Goal: Information Seeking & Learning: Learn about a topic

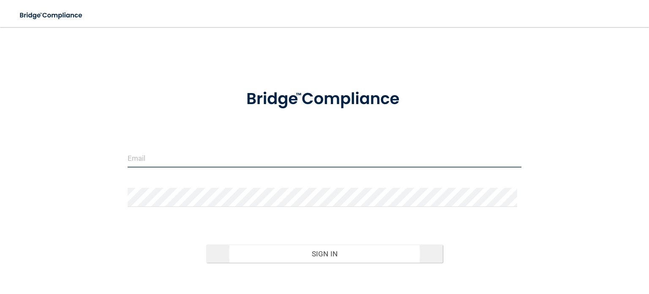
type input "[EMAIL_ADDRESS][DOMAIN_NAME]"
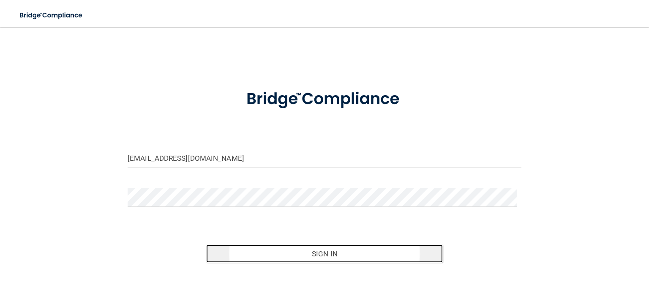
click at [323, 254] on button "Sign In" at bounding box center [324, 253] width 236 height 19
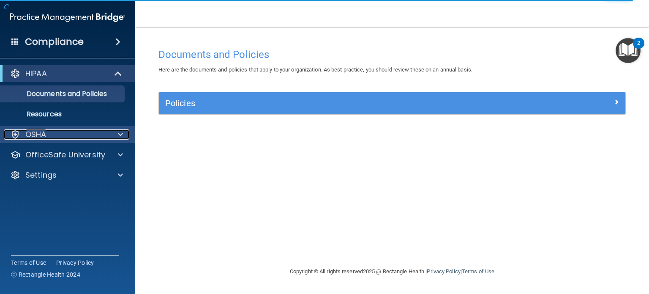
click at [112, 134] on div at bounding box center [119, 134] width 21 height 10
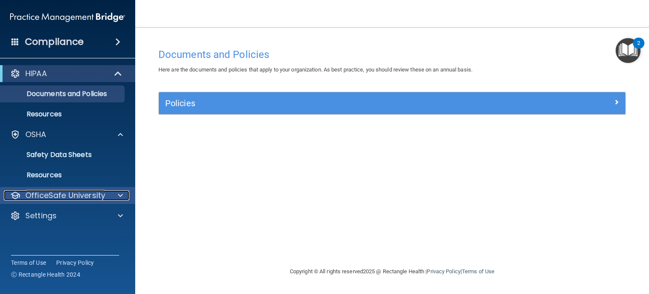
click at [90, 194] on p "OfficeSafe University" at bounding box center [65, 195] width 80 height 10
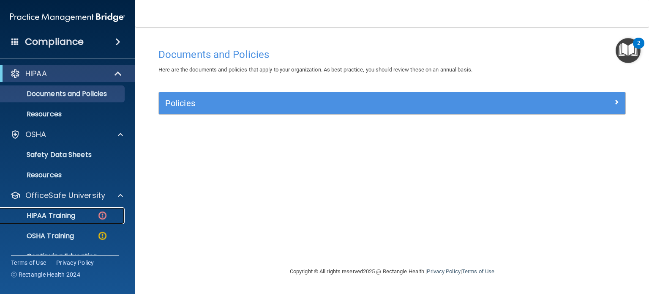
click at [82, 219] on div "HIPAA Training" at bounding box center [62, 215] width 115 height 8
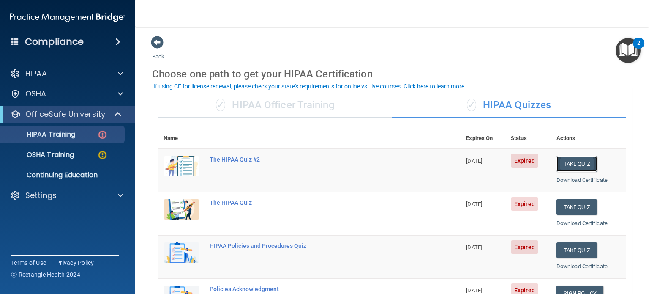
click at [575, 163] on button "Take Quiz" at bounding box center [577, 164] width 41 height 16
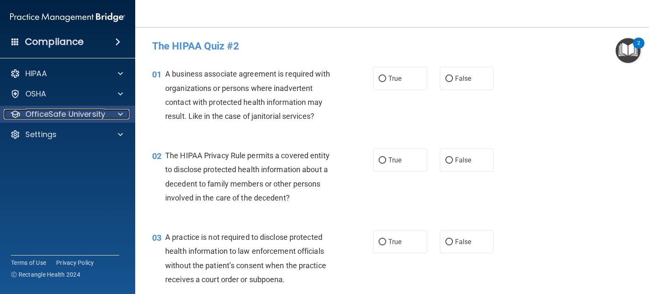
click at [42, 110] on p "OfficeSafe University" at bounding box center [65, 114] width 80 height 10
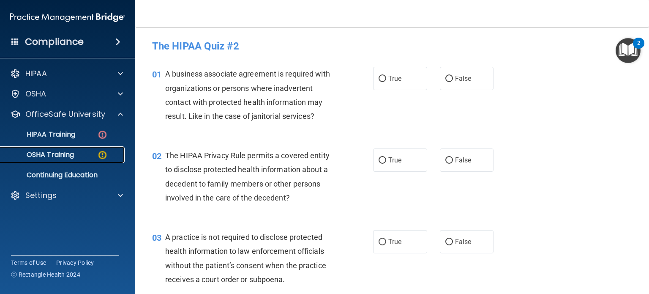
click at [54, 153] on p "OSHA Training" at bounding box center [39, 154] width 68 height 8
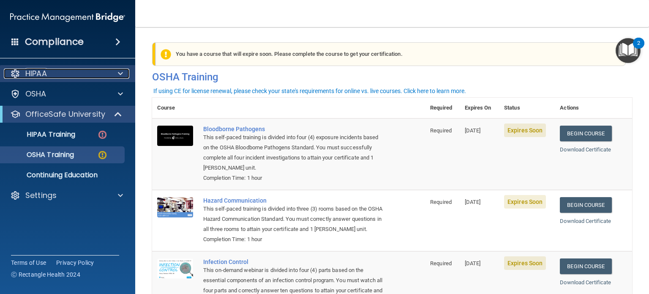
click at [41, 77] on p "HIPAA" at bounding box center [36, 73] width 22 height 10
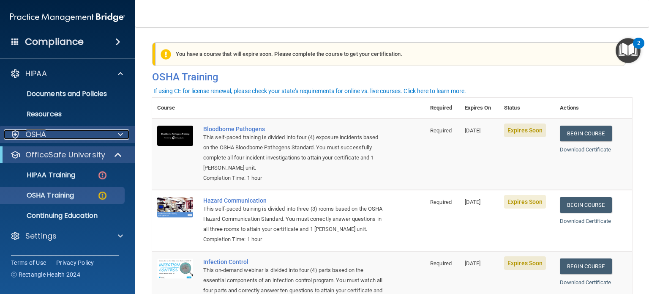
click at [49, 135] on div "OSHA" at bounding box center [56, 134] width 105 height 10
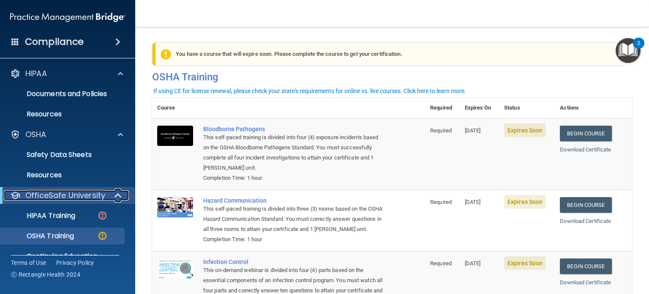
click at [73, 196] on p "OfficeSafe University" at bounding box center [65, 195] width 80 height 10
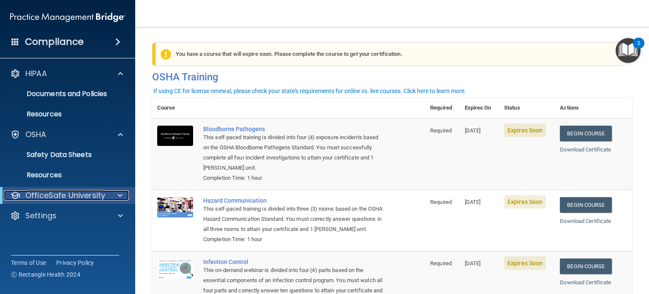
click at [76, 191] on p "OfficeSafe University" at bounding box center [65, 195] width 80 height 10
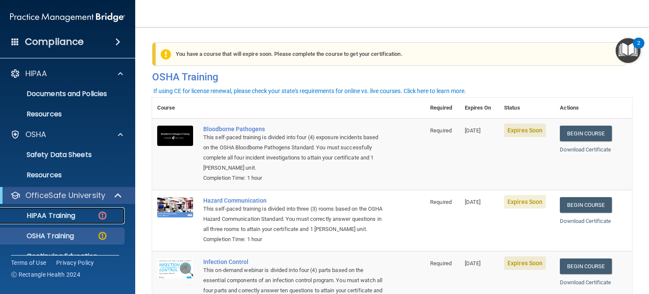
click at [75, 216] on p "HIPAA Training" at bounding box center [40, 215] width 70 height 8
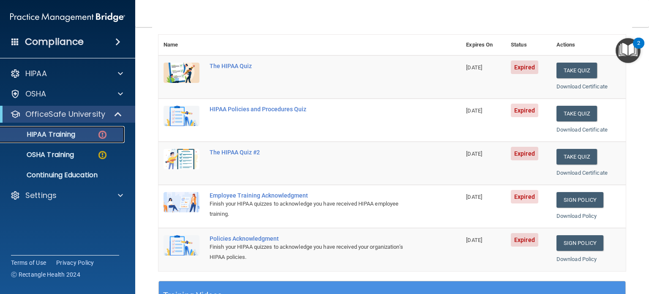
scroll to position [101, 0]
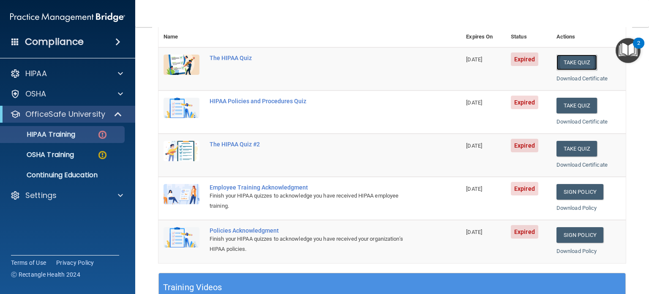
click at [563, 61] on button "Take Quiz" at bounding box center [577, 63] width 41 height 16
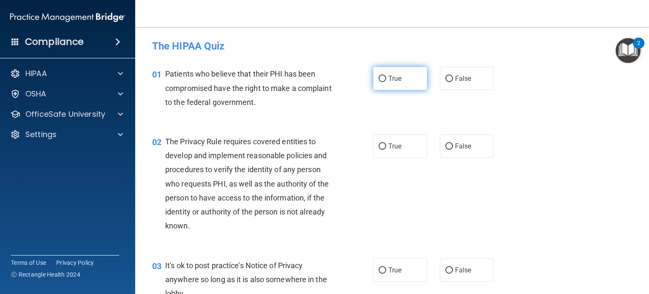
click at [389, 82] on span "True" at bounding box center [395, 78] width 13 height 8
click at [386, 82] on input "True" at bounding box center [383, 79] width 8 height 6
radio input "true"
click at [391, 153] on label "True" at bounding box center [400, 145] width 54 height 23
click at [386, 150] on input "True" at bounding box center [383, 146] width 8 height 6
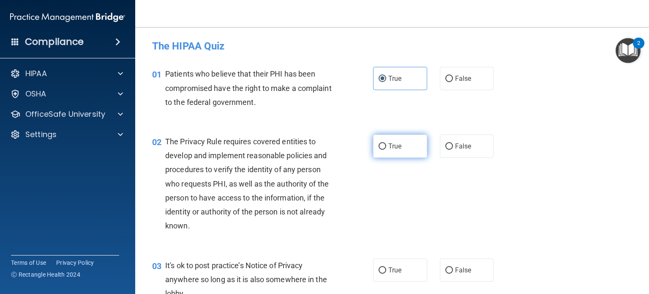
radio input "true"
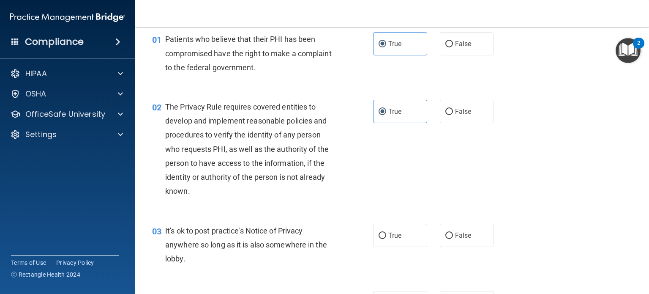
scroll to position [85, 0]
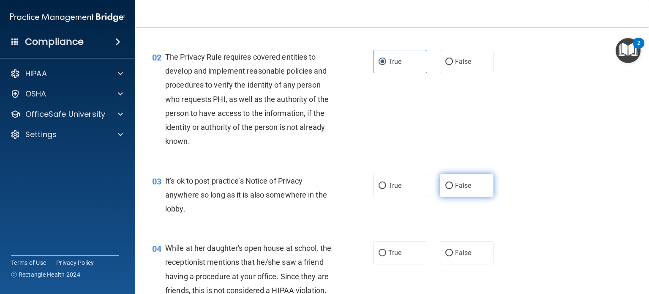
click at [470, 187] on label "False" at bounding box center [467, 185] width 54 height 23
click at [453, 187] on input "False" at bounding box center [450, 186] width 8 height 6
radio input "true"
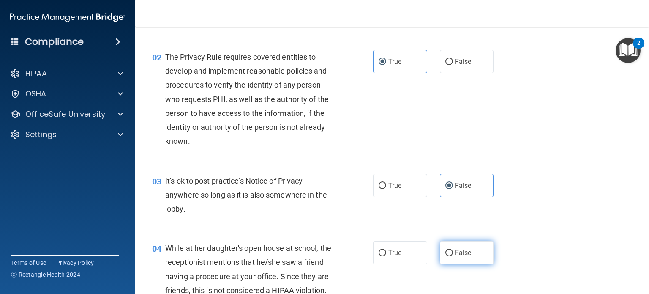
click at [446, 253] on input "False" at bounding box center [450, 253] width 8 height 6
radio input "true"
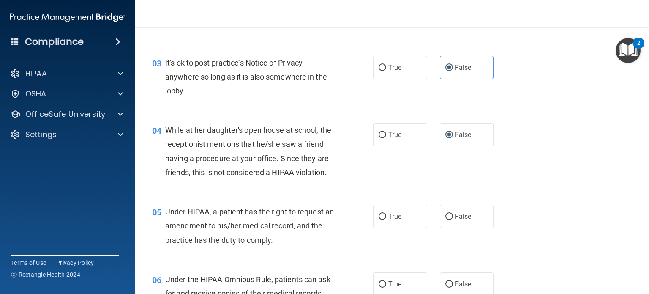
scroll to position [254, 0]
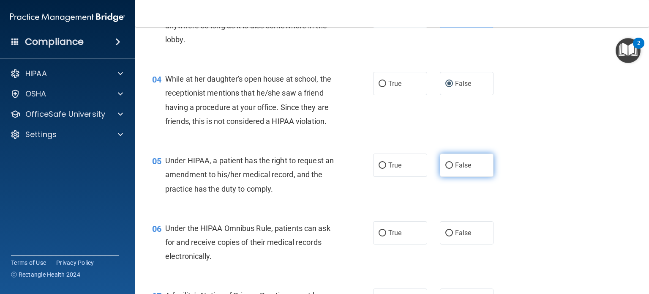
click at [455, 177] on label "False" at bounding box center [467, 164] width 54 height 23
click at [453, 169] on input "False" at bounding box center [450, 165] width 8 height 6
radio input "true"
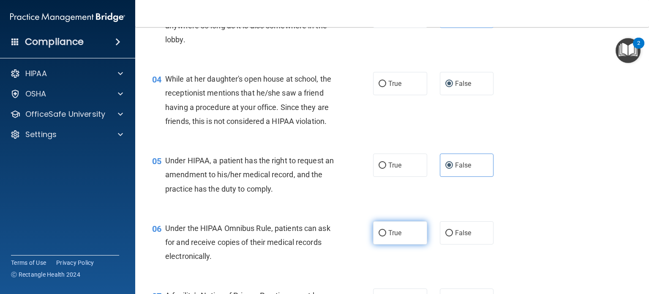
click at [401, 244] on label "True" at bounding box center [400, 232] width 54 height 23
click at [386, 236] on input "True" at bounding box center [383, 233] width 8 height 6
radio input "true"
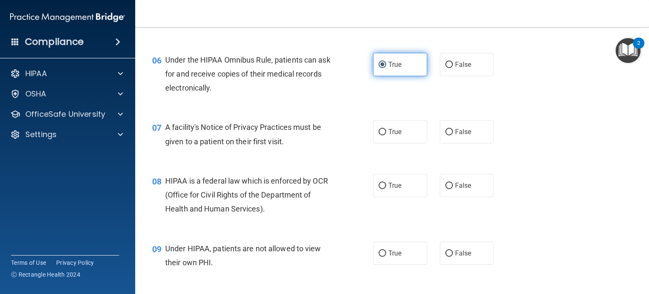
scroll to position [423, 0]
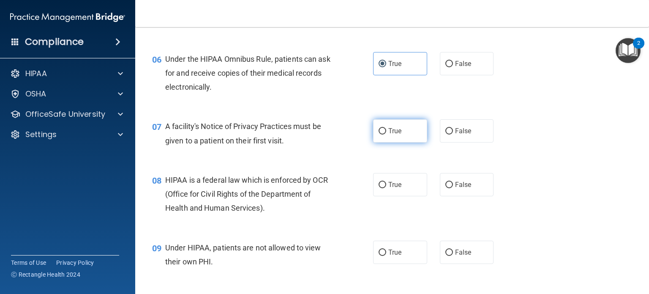
click at [395, 142] on label "True" at bounding box center [400, 130] width 54 height 23
click at [386, 134] on input "True" at bounding box center [383, 131] width 8 height 6
radio input "true"
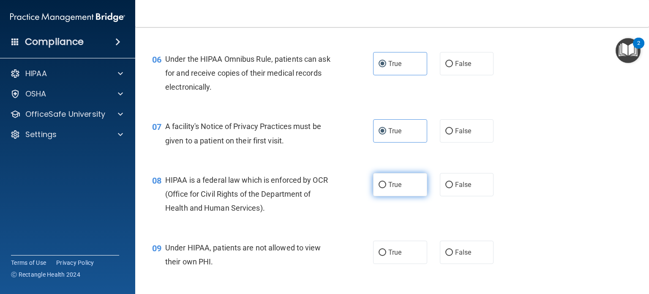
click at [379, 188] on input "True" at bounding box center [383, 185] width 8 height 6
radio input "true"
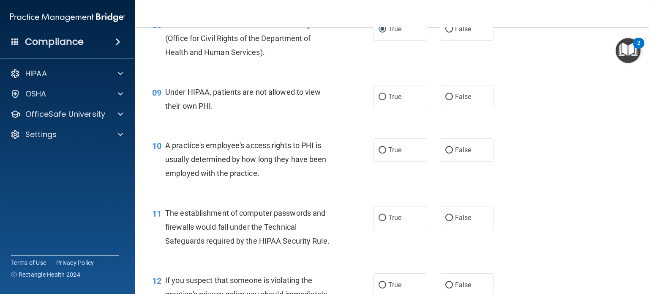
scroll to position [592, 0]
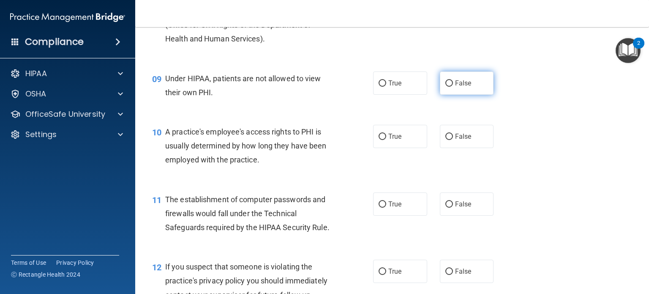
click at [450, 95] on label "False" at bounding box center [467, 82] width 54 height 23
click at [450, 87] on input "False" at bounding box center [450, 83] width 8 height 6
radio input "true"
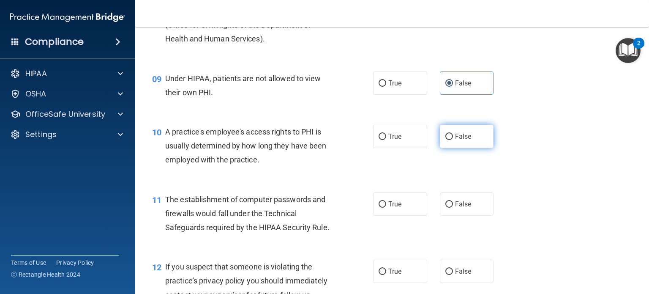
click at [446, 140] on input "False" at bounding box center [450, 137] width 8 height 6
radio input "true"
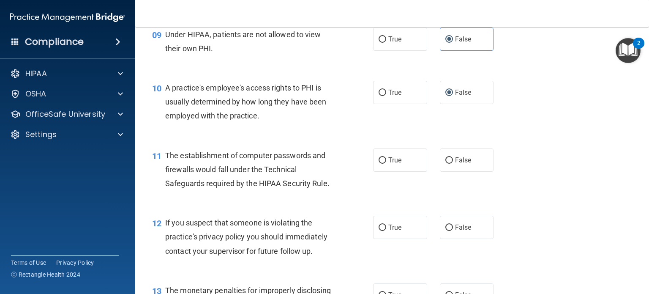
scroll to position [634, 0]
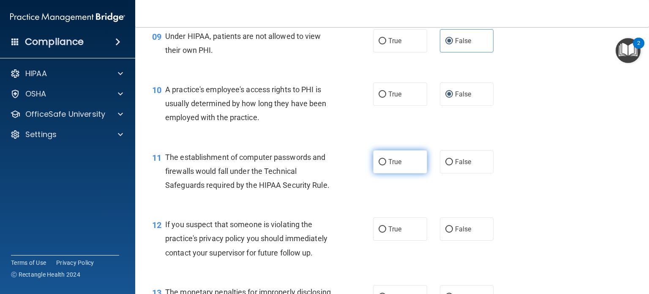
click at [384, 173] on label "True" at bounding box center [400, 161] width 54 height 23
click at [384, 165] on input "True" at bounding box center [383, 162] width 8 height 6
radio input "true"
click at [383, 233] on input "True" at bounding box center [383, 229] width 8 height 6
radio input "true"
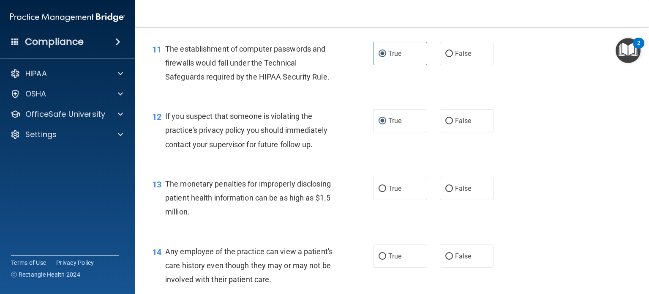
scroll to position [761, 0]
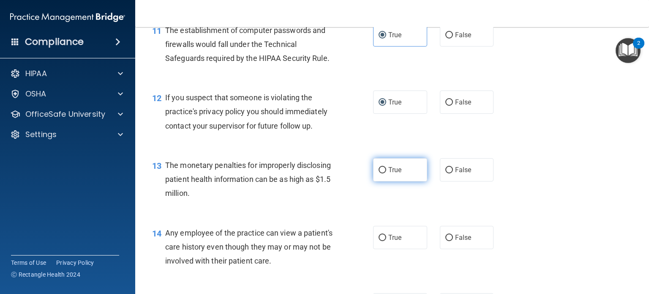
click at [389, 174] on span "True" at bounding box center [395, 170] width 13 height 8
click at [386, 173] on input "True" at bounding box center [383, 170] width 8 height 6
radio input "true"
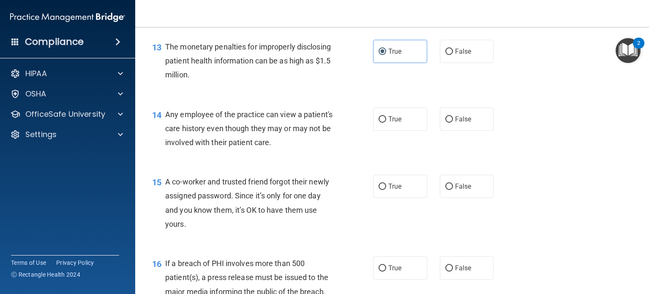
scroll to position [888, 0]
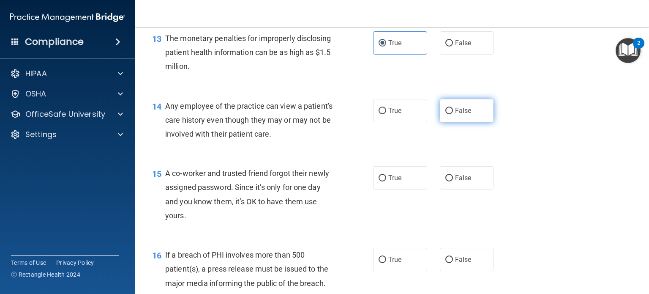
click at [464, 116] on label "False" at bounding box center [467, 110] width 54 height 23
click at [453, 114] on input "False" at bounding box center [450, 111] width 8 height 6
radio input "true"
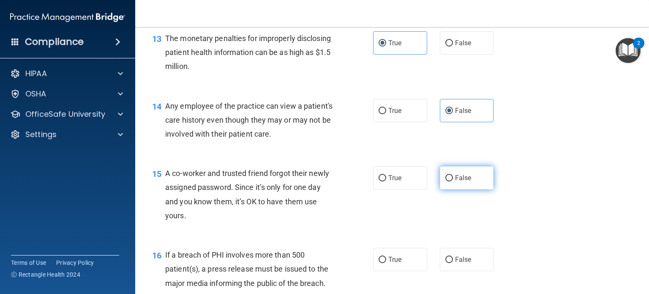
click at [451, 189] on label "False" at bounding box center [467, 177] width 54 height 23
click at [451, 181] on input "False" at bounding box center [450, 178] width 8 height 6
radio input "true"
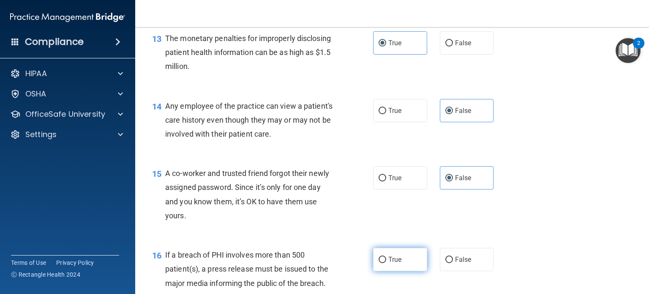
click at [391, 263] on span "True" at bounding box center [395, 259] width 13 height 8
click at [386, 263] on input "True" at bounding box center [383, 260] width 8 height 6
radio input "true"
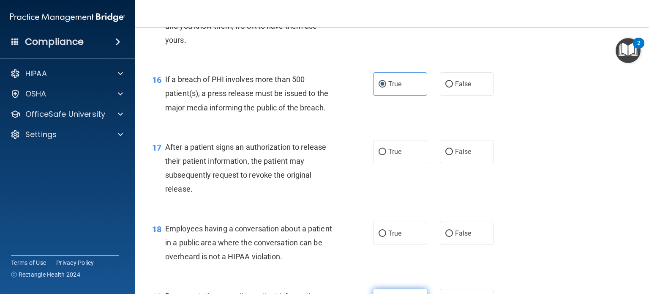
scroll to position [1099, 0]
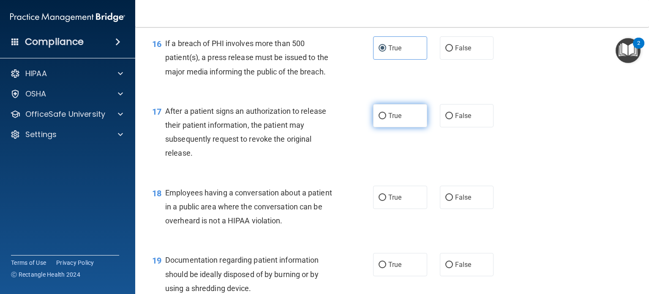
click at [389, 120] on span "True" at bounding box center [395, 116] width 13 height 8
click at [386, 119] on input "True" at bounding box center [383, 116] width 8 height 6
radio input "true"
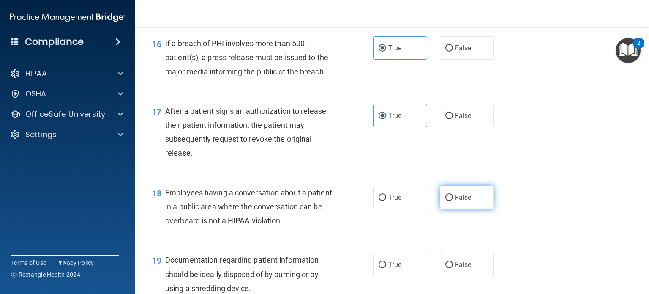
click at [446, 201] on input "False" at bounding box center [450, 197] width 8 height 6
radio input "true"
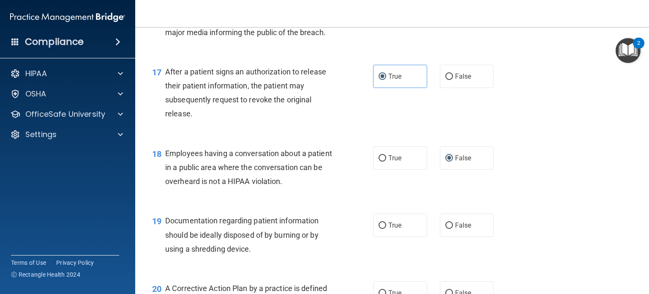
scroll to position [1268, 0]
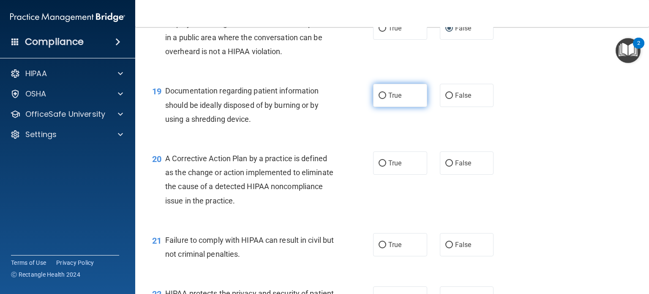
click at [391, 99] on span "True" at bounding box center [395, 95] width 13 height 8
click at [386, 99] on input "True" at bounding box center [383, 96] width 8 height 6
radio input "true"
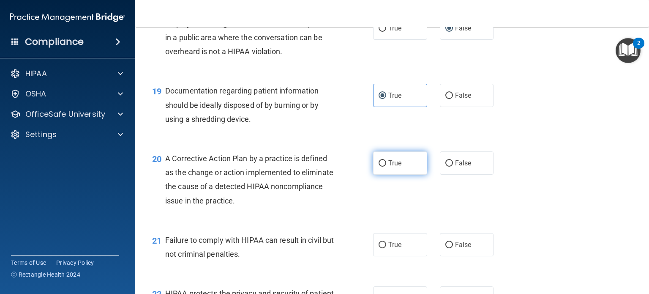
click at [381, 167] on input "True" at bounding box center [383, 163] width 8 height 6
radio input "true"
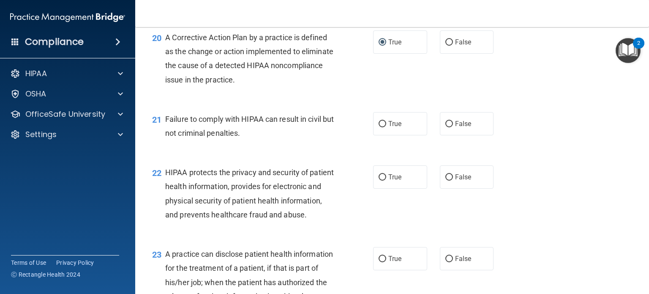
scroll to position [1395, 0]
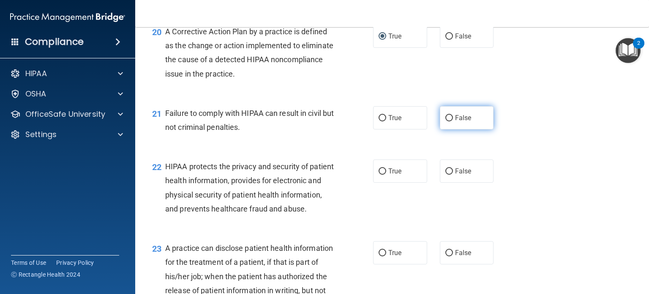
click at [441, 129] on label "False" at bounding box center [467, 117] width 54 height 23
click at [446, 121] on input "False" at bounding box center [450, 118] width 8 height 6
radio input "true"
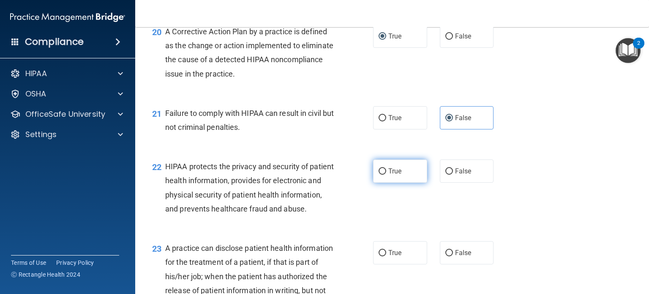
click at [380, 183] on label "True" at bounding box center [400, 170] width 54 height 23
click at [380, 175] on input "True" at bounding box center [383, 171] width 8 height 6
radio input "true"
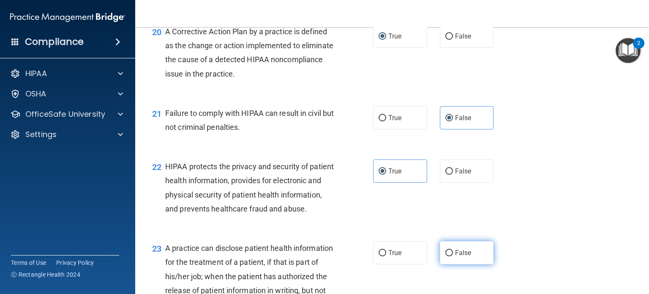
click at [450, 264] on label "False" at bounding box center [467, 252] width 54 height 23
click at [450, 256] on input "False" at bounding box center [450, 253] width 8 height 6
radio input "true"
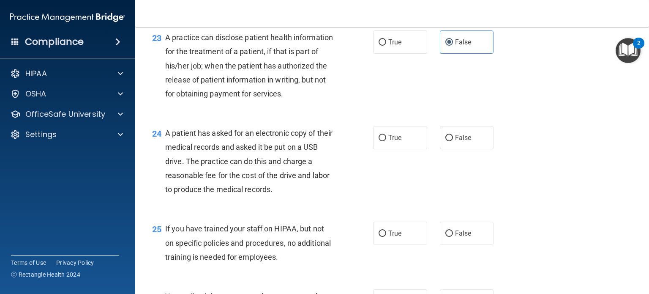
scroll to position [1606, 0]
click at [397, 141] on span "True" at bounding box center [395, 137] width 13 height 8
click at [386, 140] on input "True" at bounding box center [383, 137] width 8 height 6
radio input "true"
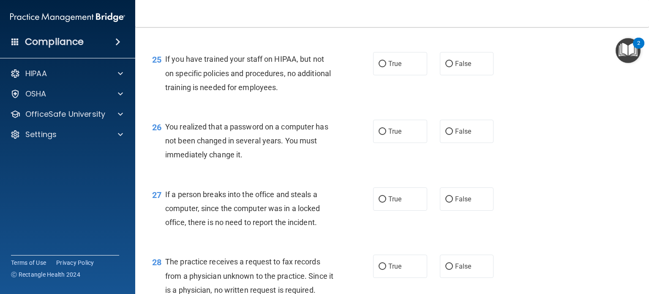
scroll to position [1776, 0]
click at [446, 67] on input "False" at bounding box center [450, 63] width 8 height 6
radio input "true"
click at [396, 142] on label "True" at bounding box center [400, 130] width 54 height 23
click at [386, 134] on input "True" at bounding box center [383, 131] width 8 height 6
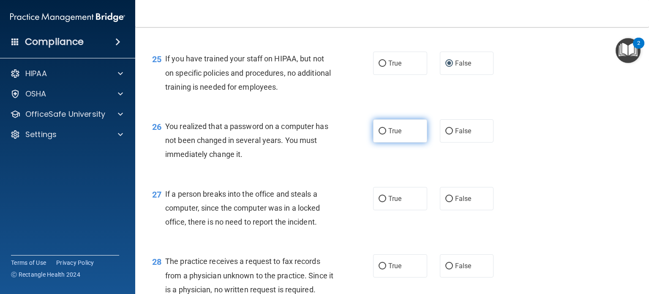
radio input "true"
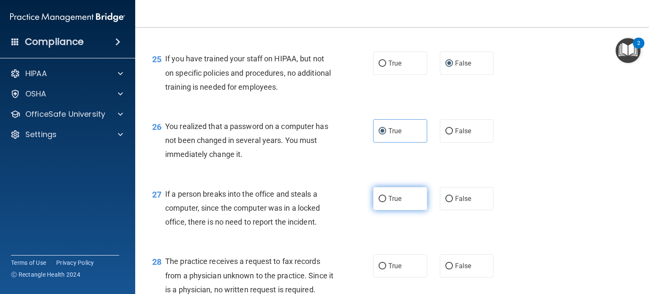
click at [386, 210] on label "True" at bounding box center [400, 198] width 54 height 23
click at [386, 202] on input "True" at bounding box center [383, 199] width 8 height 6
radio input "true"
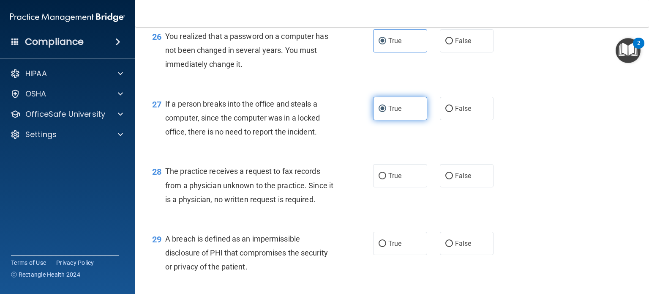
scroll to position [1902, 0]
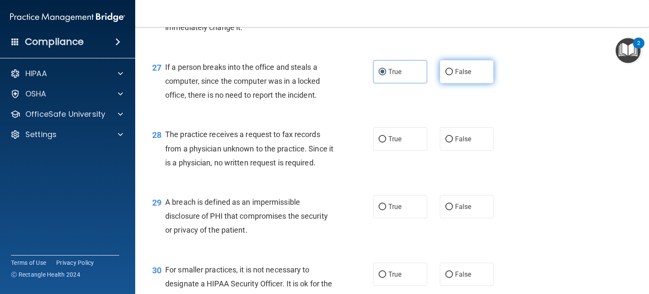
click at [455, 76] on span "False" at bounding box center [463, 72] width 16 height 8
click at [451, 75] on input "False" at bounding box center [450, 72] width 8 height 6
radio input "true"
radio input "false"
click at [440, 150] on label "False" at bounding box center [467, 138] width 54 height 23
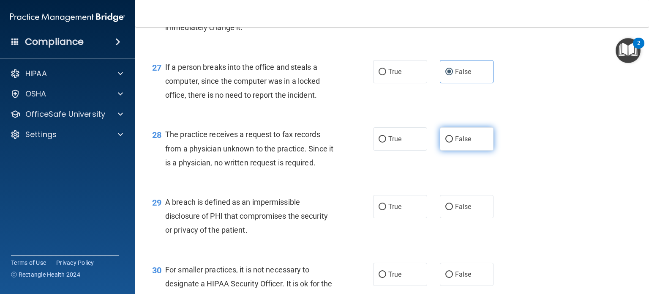
click at [446, 142] on input "False" at bounding box center [450, 139] width 8 height 6
radio input "true"
click at [389, 211] on span "True" at bounding box center [395, 206] width 13 height 8
click at [385, 210] on input "True" at bounding box center [383, 207] width 8 height 6
radio input "true"
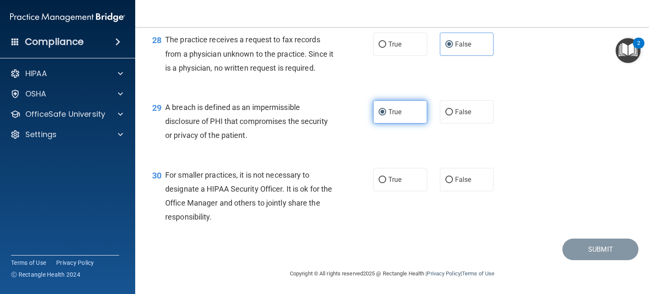
scroll to position [2039, 0]
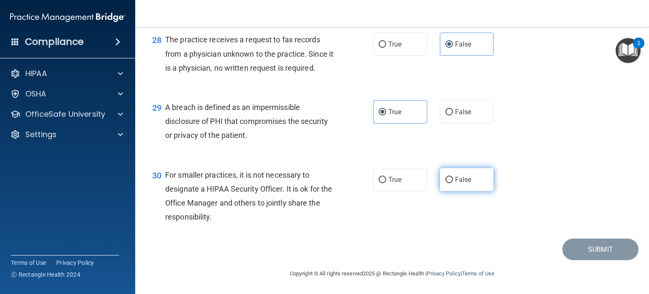
click at [446, 179] on input "False" at bounding box center [450, 180] width 8 height 6
radio input "true"
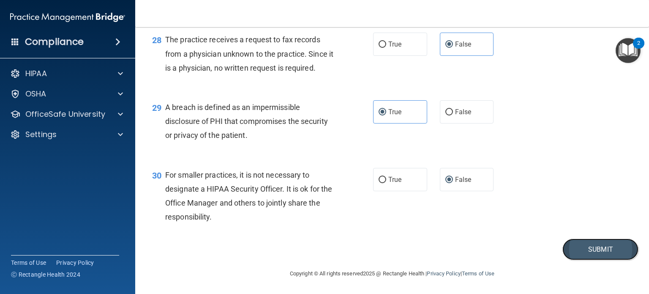
click at [576, 248] on button "Submit" at bounding box center [601, 249] width 76 height 22
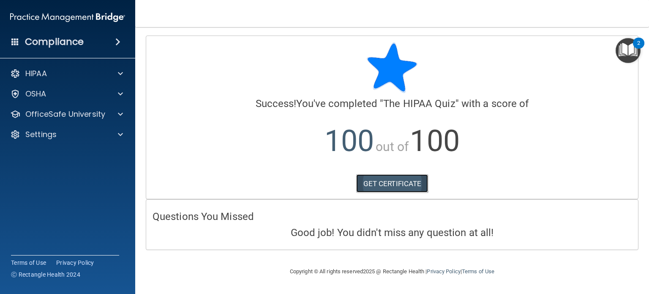
click at [397, 180] on link "GET CERTIFICATE" at bounding box center [392, 183] width 72 height 19
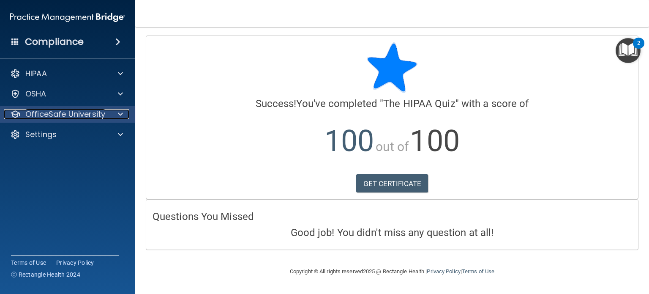
click at [120, 115] on span at bounding box center [120, 114] width 5 height 10
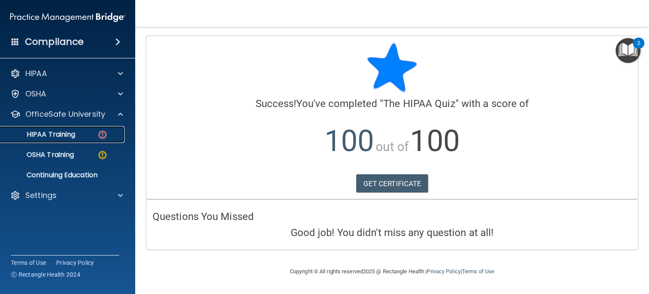
click at [100, 134] on img at bounding box center [102, 134] width 11 height 11
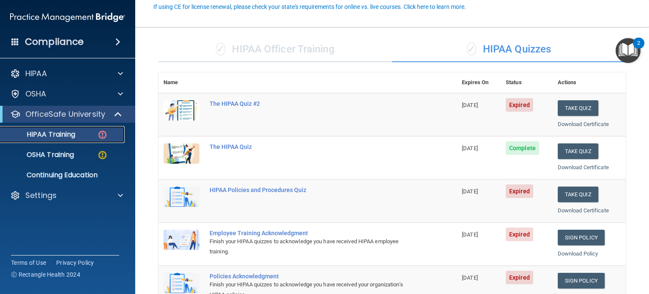
scroll to position [85, 0]
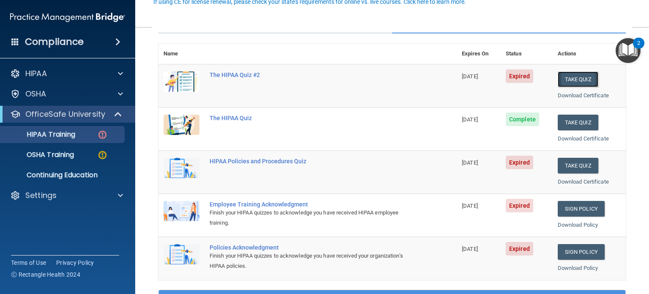
click at [576, 77] on button "Take Quiz" at bounding box center [578, 79] width 41 height 16
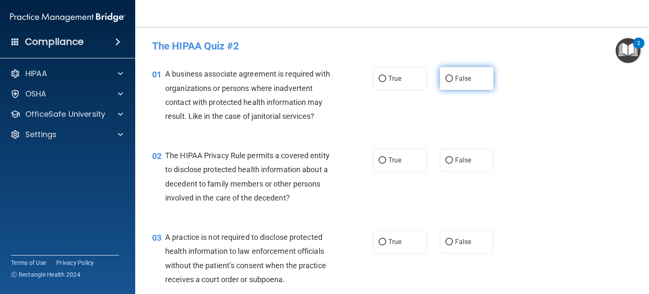
click at [455, 80] on span "False" at bounding box center [463, 78] width 16 height 8
click at [452, 80] on input "False" at bounding box center [450, 79] width 8 height 6
radio input "true"
click at [389, 165] on label "True" at bounding box center [400, 159] width 54 height 23
click at [386, 164] on input "True" at bounding box center [383, 160] width 8 height 6
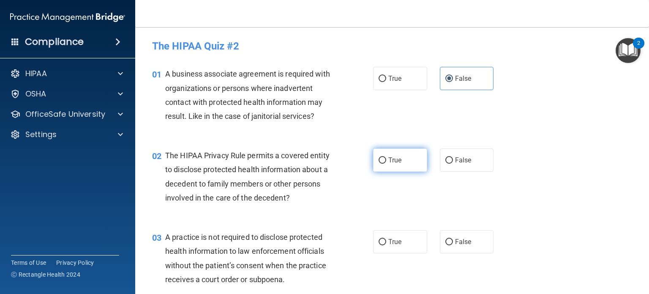
radio input "true"
click at [448, 247] on label "False" at bounding box center [467, 241] width 54 height 23
click at [448, 245] on input "False" at bounding box center [450, 242] width 8 height 6
radio input "true"
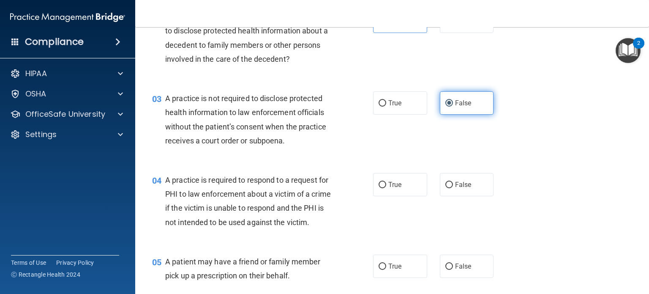
scroll to position [169, 0]
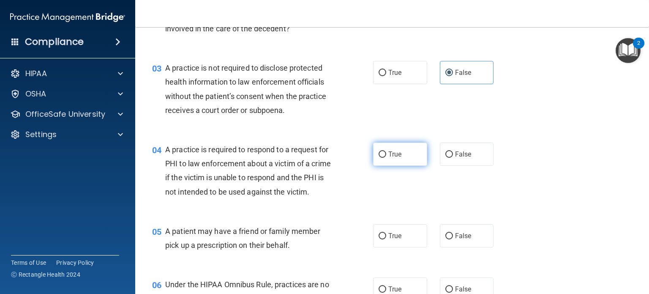
click at [391, 159] on label "True" at bounding box center [400, 153] width 54 height 23
click at [386, 158] on input "True" at bounding box center [383, 154] width 8 height 6
radio input "true"
click at [394, 247] on label "True" at bounding box center [400, 235] width 54 height 23
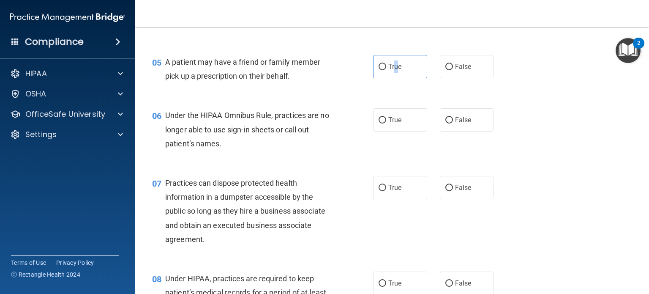
scroll to position [380, 0]
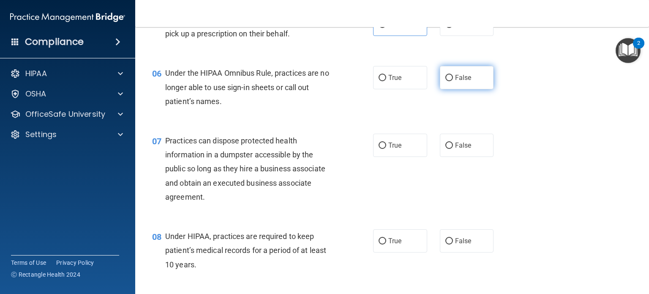
click at [455, 82] on span "False" at bounding box center [463, 78] width 16 height 8
click at [452, 81] on input "False" at bounding box center [450, 78] width 8 height 6
radio input "true"
drag, startPoint x: 441, startPoint y: 159, endPoint x: 447, endPoint y: 184, distance: 26.0
click at [441, 157] on label "False" at bounding box center [467, 145] width 54 height 23
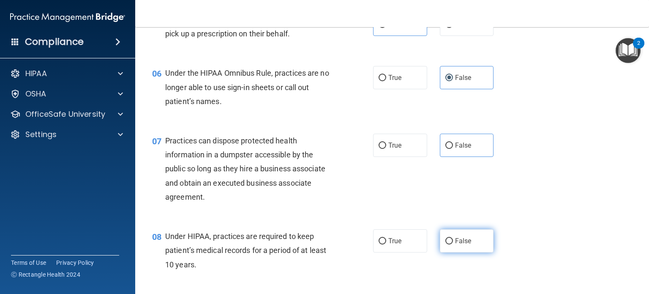
click at [461, 245] on span "False" at bounding box center [463, 241] width 16 height 8
click at [453, 244] on input "False" at bounding box center [450, 241] width 8 height 6
radio input "true"
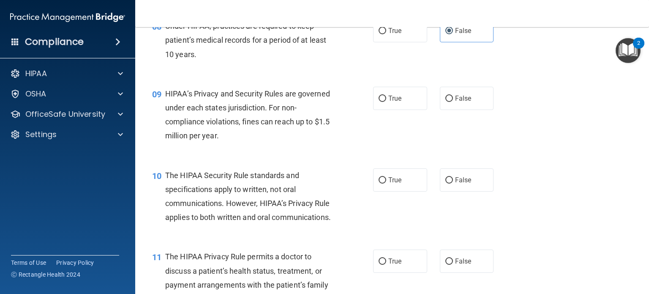
scroll to position [592, 0]
click at [457, 101] on span "False" at bounding box center [463, 97] width 16 height 8
click at [453, 101] on input "False" at bounding box center [450, 97] width 8 height 6
radio input "true"
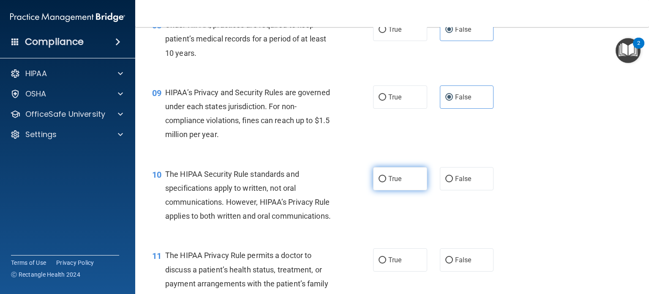
click at [394, 190] on label "True" at bounding box center [400, 178] width 54 height 23
click at [386, 182] on input "True" at bounding box center [383, 179] width 8 height 6
radio input "true"
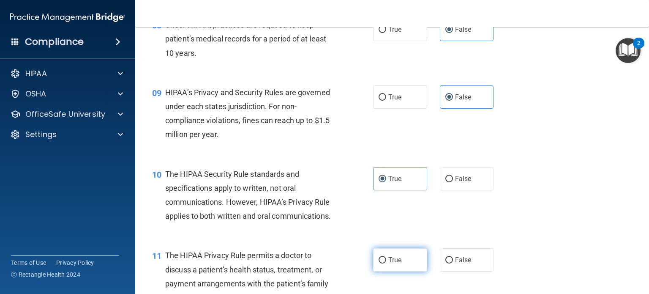
click at [389, 264] on span "True" at bounding box center [395, 260] width 13 height 8
click at [386, 263] on input "True" at bounding box center [383, 260] width 8 height 6
radio input "true"
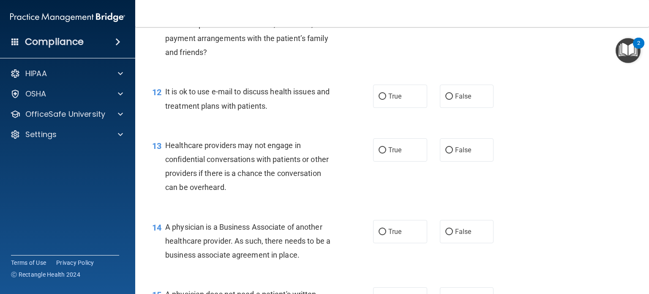
scroll to position [845, 0]
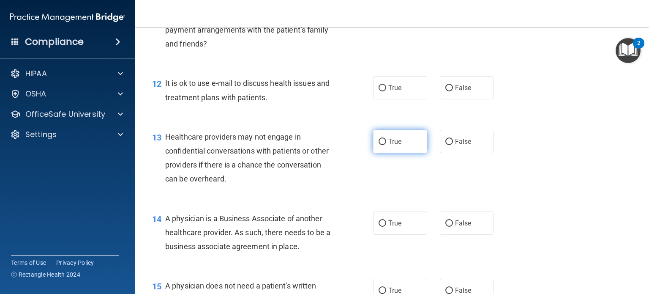
click at [396, 153] on label "True" at bounding box center [400, 141] width 54 height 23
click at [386, 145] on input "True" at bounding box center [383, 142] width 8 height 6
radio input "true"
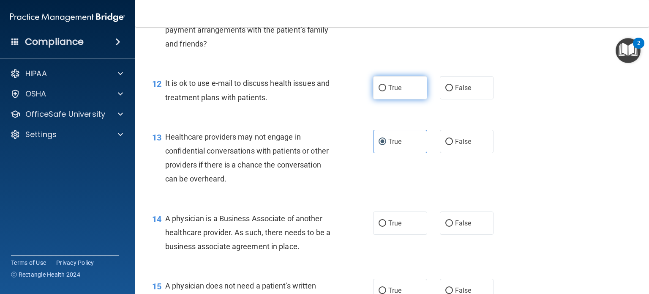
click at [389, 92] on span "True" at bounding box center [395, 88] width 13 height 8
click at [386, 91] on input "True" at bounding box center [383, 88] width 8 height 6
radio input "true"
drag, startPoint x: 441, startPoint y: 174, endPoint x: 456, endPoint y: 232, distance: 60.2
click at [442, 153] on label "False" at bounding box center [467, 141] width 54 height 23
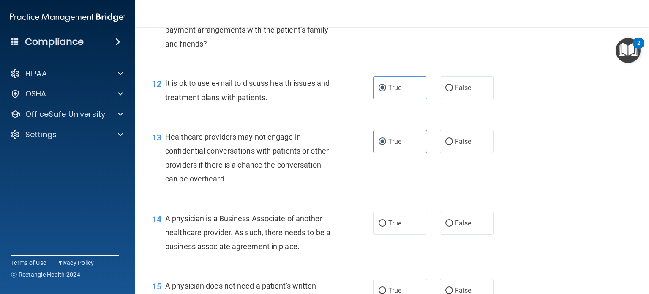
click at [446, 145] on input "False" at bounding box center [450, 142] width 8 height 6
radio input "true"
radio input "false"
click at [455, 227] on span "False" at bounding box center [463, 223] width 16 height 8
click at [453, 227] on input "False" at bounding box center [450, 223] width 8 height 6
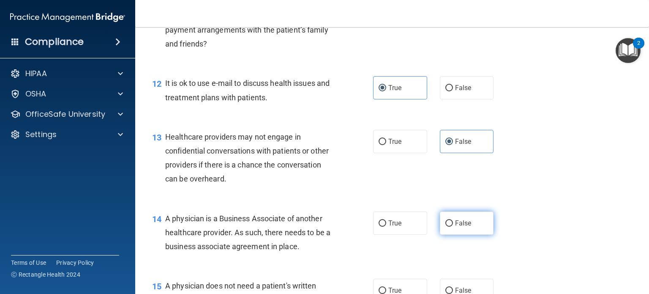
radio input "true"
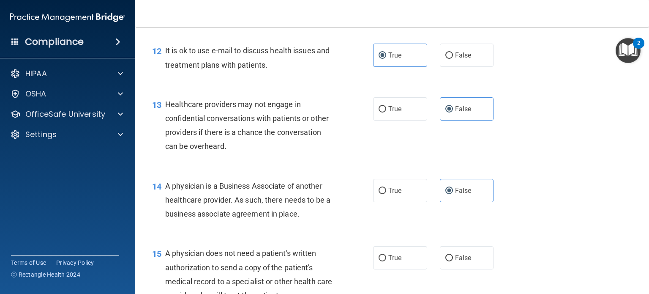
scroll to position [1015, 0]
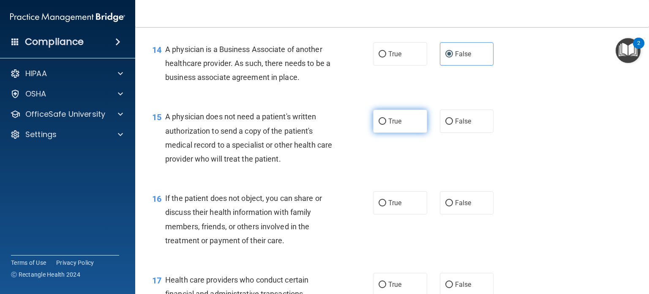
click at [397, 133] on label "True" at bounding box center [400, 120] width 54 height 23
click at [386, 125] on input "True" at bounding box center [383, 121] width 8 height 6
radio input "true"
click at [396, 207] on span "True" at bounding box center [395, 203] width 13 height 8
click at [386, 206] on input "True" at bounding box center [383, 203] width 8 height 6
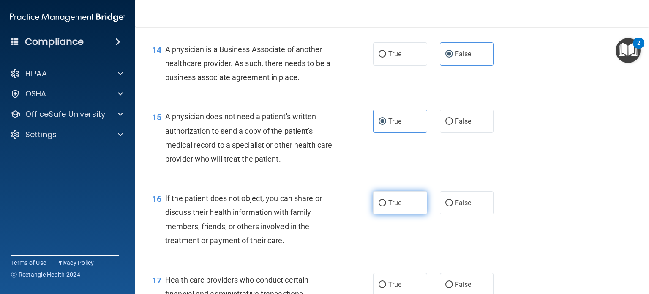
radio input "true"
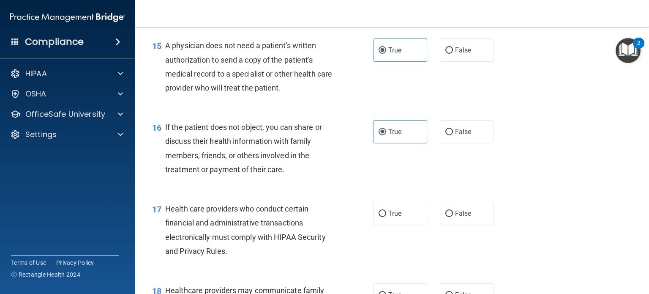
scroll to position [1184, 0]
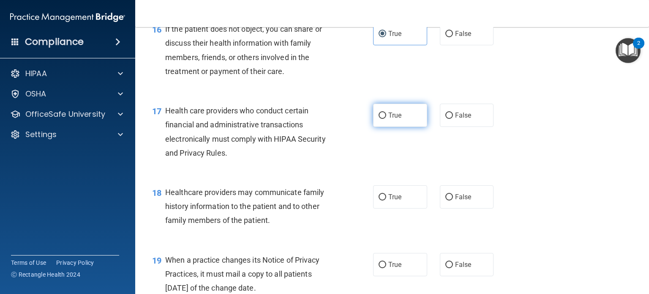
click at [387, 127] on label "True" at bounding box center [400, 115] width 54 height 23
click at [386, 119] on input "True" at bounding box center [383, 115] width 8 height 6
radio input "true"
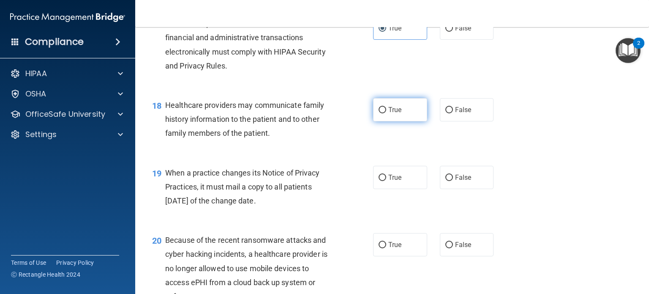
scroll to position [1353, 0]
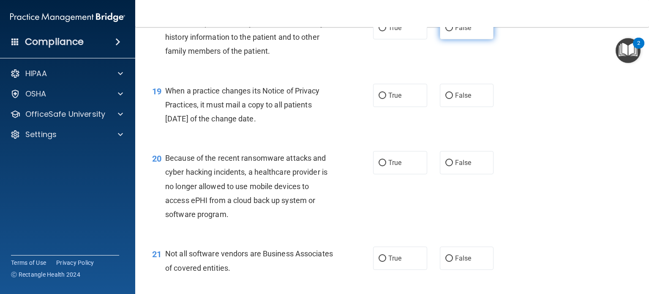
click at [453, 39] on label "False" at bounding box center [467, 27] width 54 height 23
click at [453, 31] on input "False" at bounding box center [450, 28] width 8 height 6
radio input "true"
click at [451, 107] on label "False" at bounding box center [467, 95] width 54 height 23
click at [451, 99] on input "False" at bounding box center [450, 96] width 8 height 6
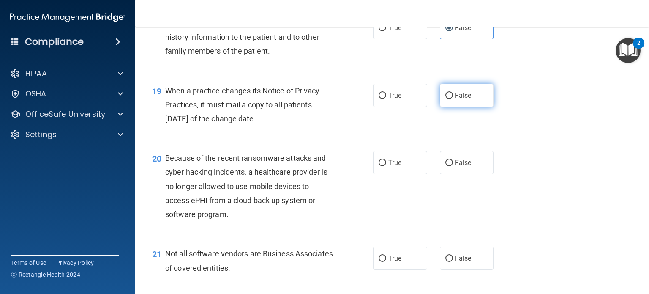
radio input "true"
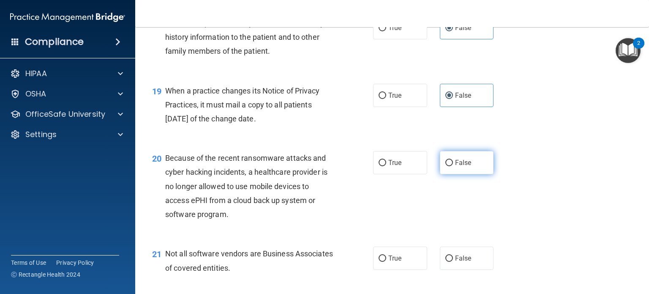
click at [455, 167] on span "False" at bounding box center [463, 163] width 16 height 8
click at [453, 166] on input "False" at bounding box center [450, 163] width 8 height 6
radio input "true"
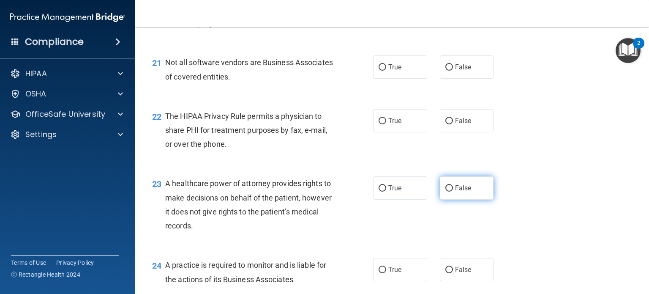
scroll to position [1564, 0]
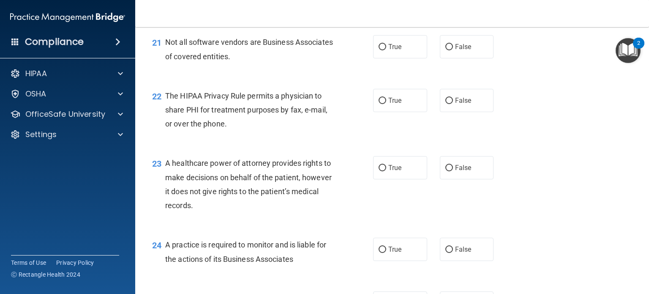
drag, startPoint x: 380, startPoint y: 85, endPoint x: 382, endPoint y: 101, distance: 17.0
click at [383, 58] on label "True" at bounding box center [400, 46] width 54 height 23
click at [383, 50] on input "True" at bounding box center [383, 47] width 8 height 6
radio input "true"
click at [380, 112] on label "True" at bounding box center [400, 100] width 54 height 23
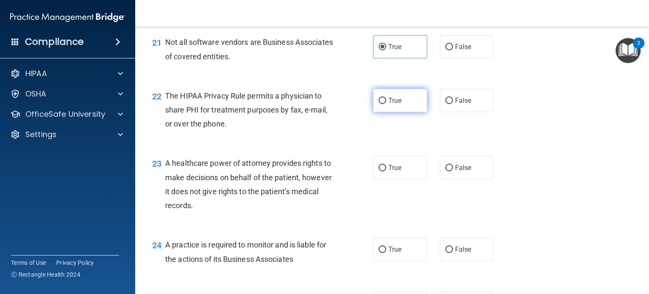
click at [380, 104] on input "True" at bounding box center [383, 101] width 8 height 6
radio input "true"
click at [448, 179] on label "False" at bounding box center [467, 167] width 54 height 23
click at [448, 171] on input "False" at bounding box center [450, 168] width 8 height 6
radio input "true"
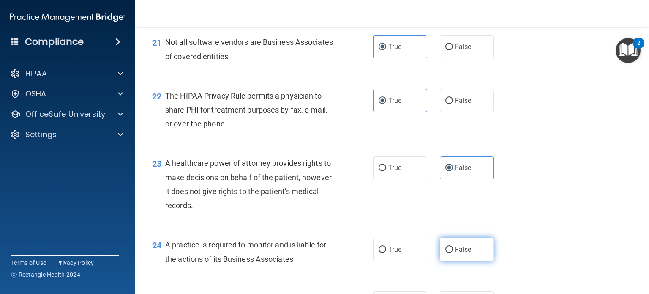
click at [461, 253] on span "False" at bounding box center [463, 249] width 16 height 8
click at [453, 253] on input "False" at bounding box center [450, 249] width 8 height 6
radio input "true"
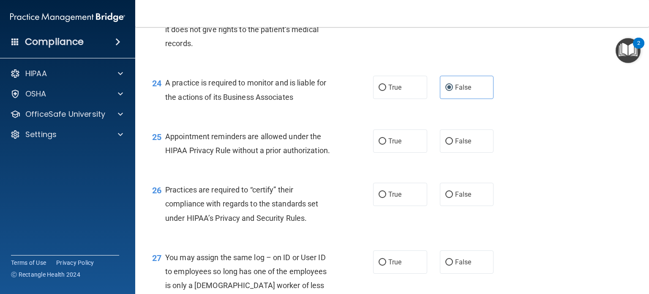
scroll to position [1733, 0]
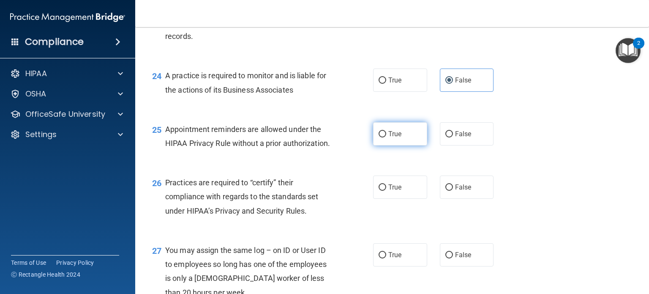
click at [397, 145] on label "True" at bounding box center [400, 133] width 54 height 23
click at [386, 137] on input "True" at bounding box center [383, 134] width 8 height 6
radio input "true"
click at [446, 191] on input "False" at bounding box center [450, 187] width 8 height 6
radio input "true"
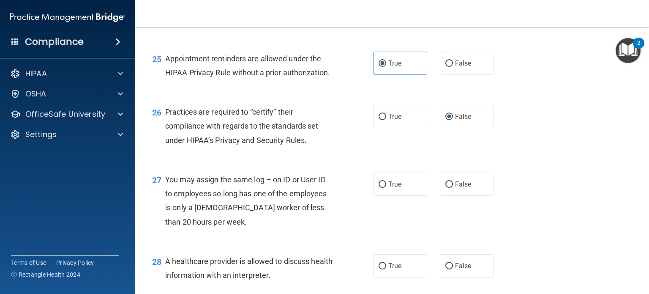
scroll to position [1860, 0]
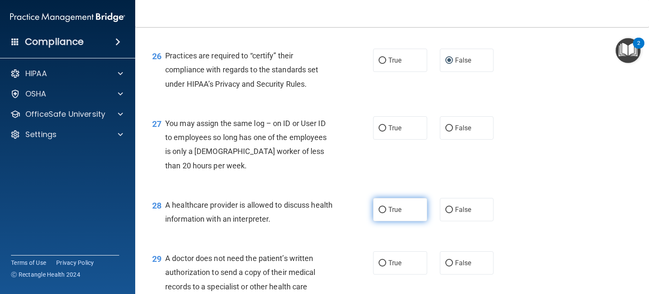
click at [396, 213] on span "True" at bounding box center [395, 209] width 13 height 8
click at [386, 213] on input "True" at bounding box center [383, 210] width 8 height 6
radio input "true"
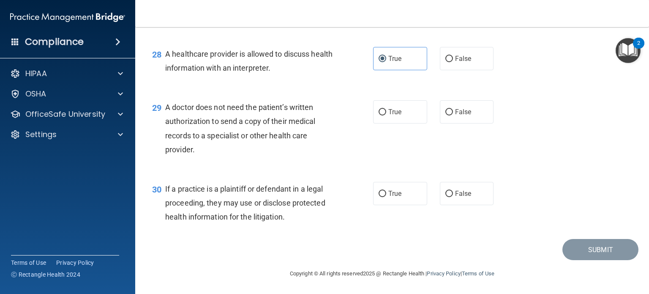
scroll to position [2029, 0]
click at [383, 122] on label "True" at bounding box center [400, 111] width 54 height 23
click at [383, 115] on input "True" at bounding box center [383, 112] width 8 height 6
radio input "true"
click at [382, 205] on label "True" at bounding box center [400, 193] width 54 height 23
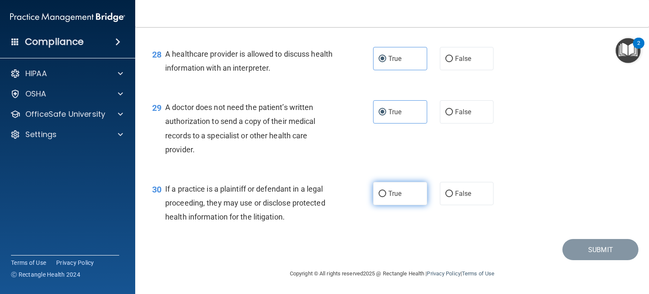
click at [382, 197] on input "True" at bounding box center [383, 194] width 8 height 6
radio input "true"
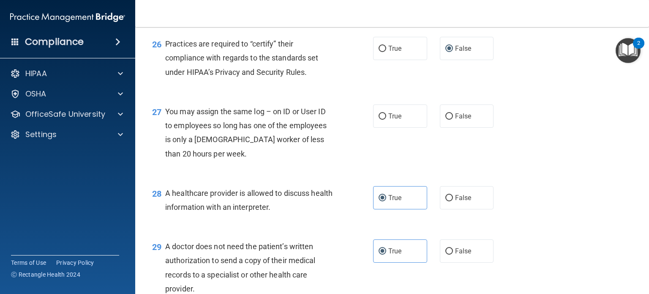
scroll to position [1860, 0]
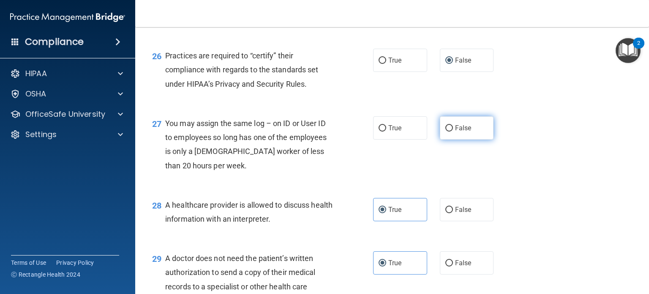
click at [446, 140] on label "False" at bounding box center [467, 127] width 54 height 23
click at [446, 131] on input "False" at bounding box center [450, 128] width 8 height 6
radio input "true"
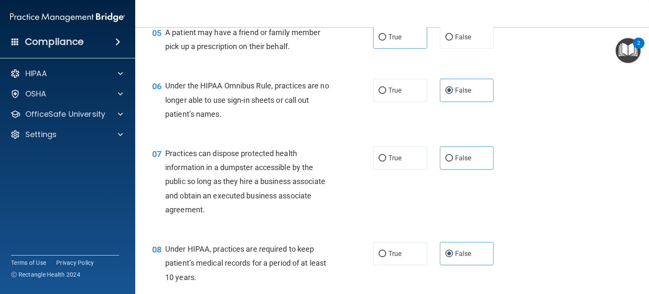
scroll to position [348, 0]
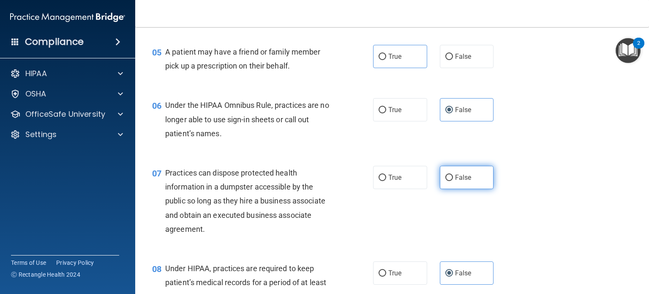
click at [446, 181] on input "False" at bounding box center [450, 178] width 8 height 6
radio input "true"
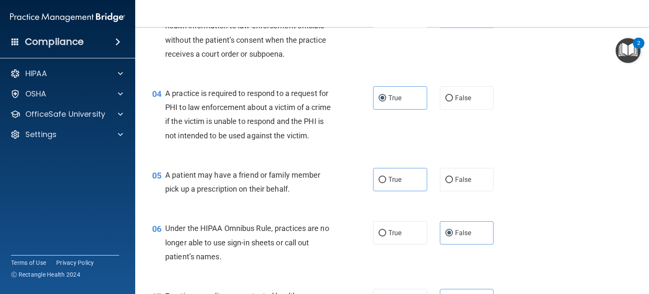
scroll to position [222, 0]
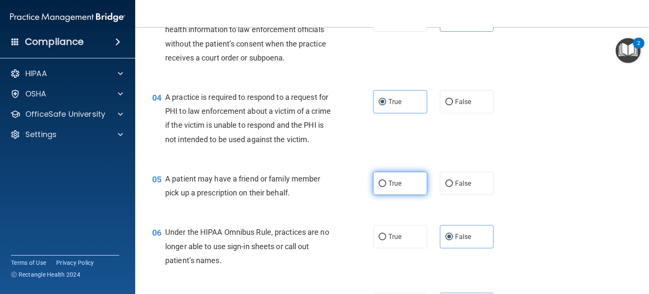
click at [387, 195] on label "True" at bounding box center [400, 183] width 54 height 23
click at [386, 187] on input "True" at bounding box center [383, 184] width 8 height 6
radio input "true"
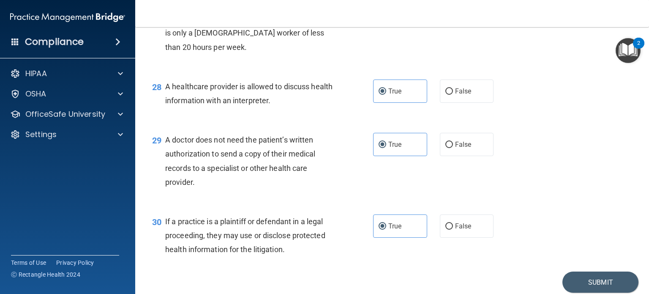
scroll to position [2039, 0]
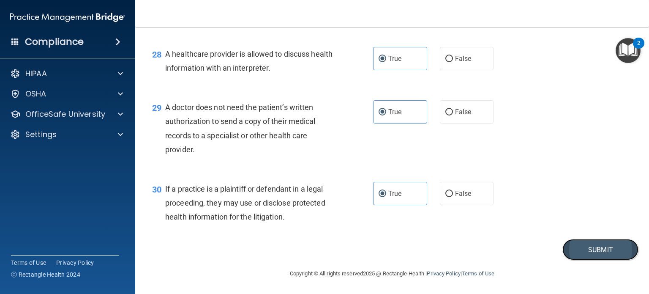
click at [585, 248] on button "Submit" at bounding box center [601, 250] width 76 height 22
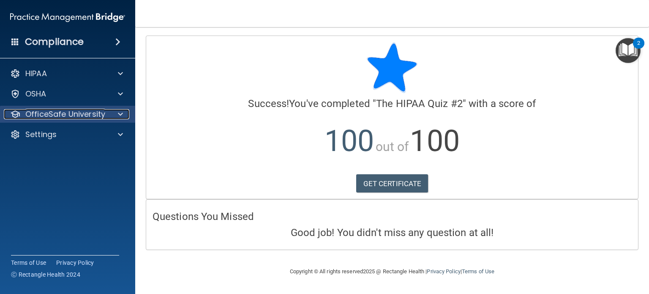
click at [104, 113] on p "OfficeSafe University" at bounding box center [65, 114] width 80 height 10
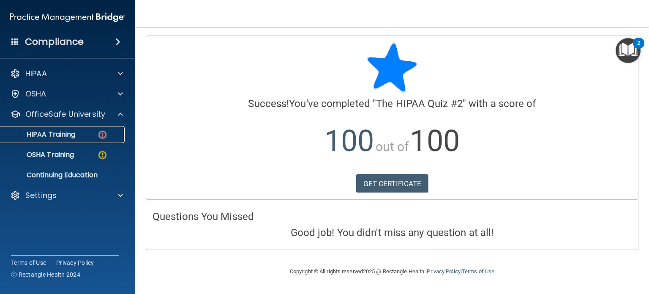
click at [98, 135] on img at bounding box center [102, 134] width 11 height 11
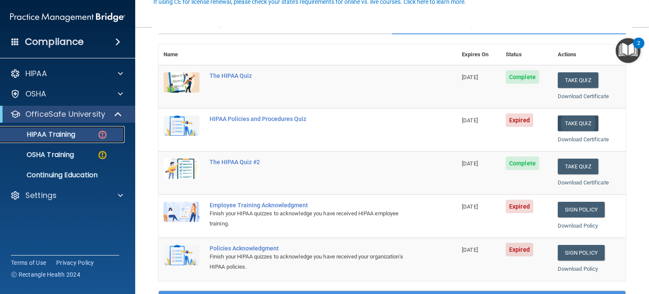
scroll to position [85, 0]
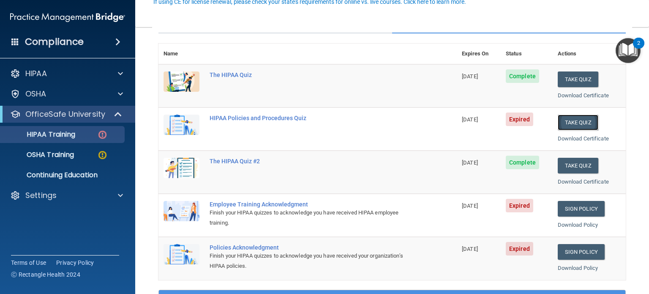
click at [564, 122] on button "Take Quiz" at bounding box center [578, 123] width 41 height 16
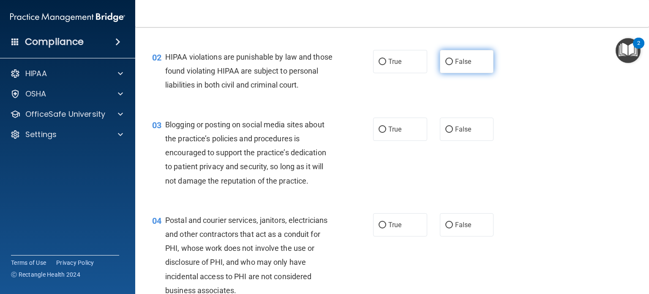
click at [440, 66] on label "False" at bounding box center [467, 61] width 54 height 23
click at [446, 65] on input "False" at bounding box center [450, 62] width 8 height 6
radio input "true"
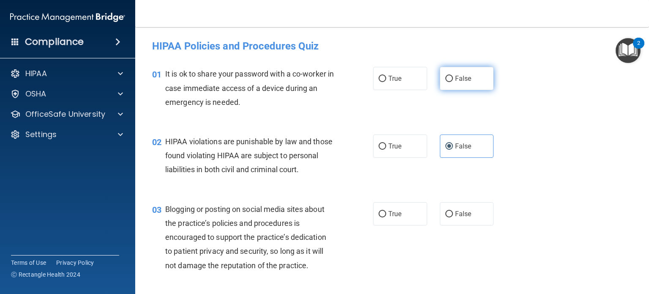
click at [446, 82] on input "False" at bounding box center [450, 79] width 8 height 6
radio input "true"
click at [396, 150] on span "True" at bounding box center [395, 146] width 13 height 8
click at [386, 150] on input "True" at bounding box center [383, 146] width 8 height 6
radio input "true"
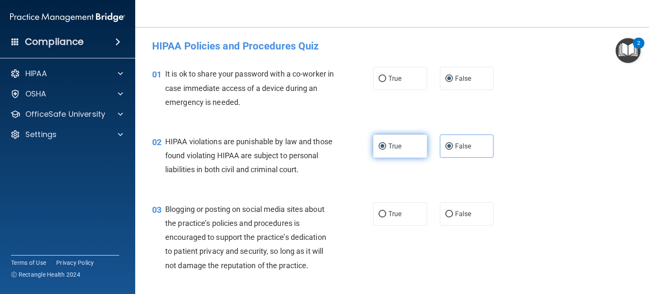
radio input "false"
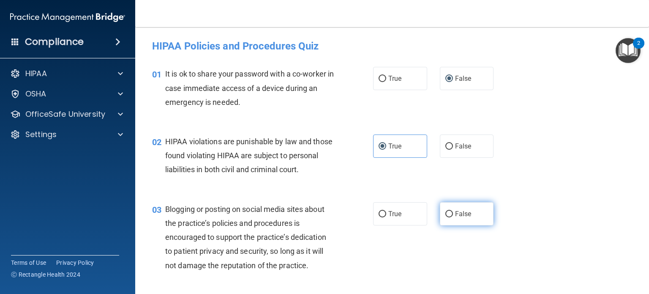
click at [449, 225] on label "False" at bounding box center [467, 213] width 54 height 23
click at [449, 217] on input "False" at bounding box center [450, 214] width 8 height 6
radio input "true"
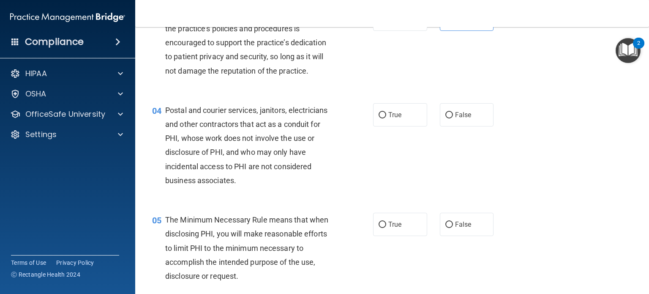
scroll to position [211, 0]
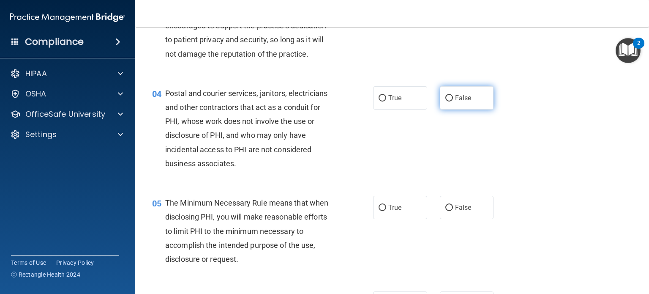
click at [456, 102] on span "False" at bounding box center [463, 98] width 16 height 8
click at [453, 101] on input "False" at bounding box center [450, 98] width 8 height 6
radio input "true"
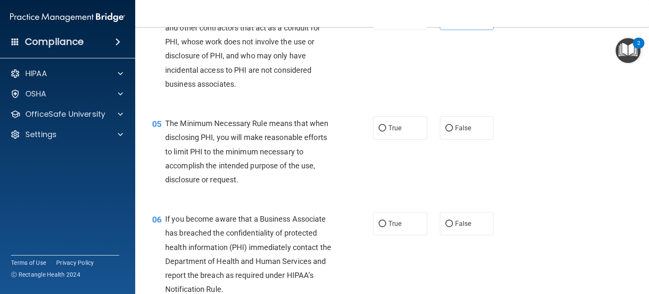
scroll to position [296, 0]
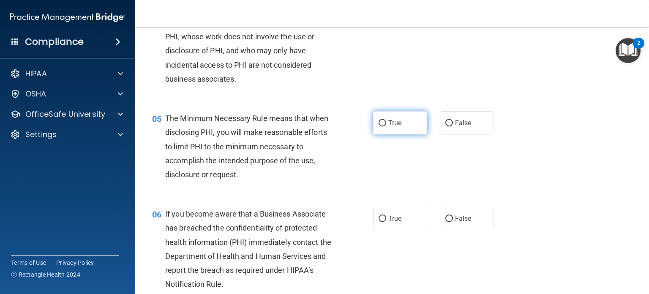
click at [383, 134] on label "True" at bounding box center [400, 122] width 54 height 23
click at [383, 126] on input "True" at bounding box center [383, 123] width 8 height 6
radio input "true"
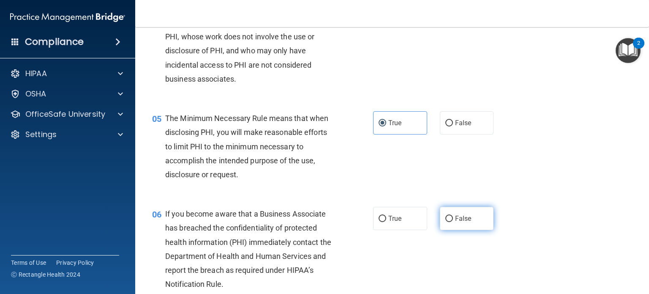
click at [450, 230] on label "False" at bounding box center [467, 218] width 54 height 23
click at [450, 222] on input "False" at bounding box center [450, 219] width 8 height 6
radio input "true"
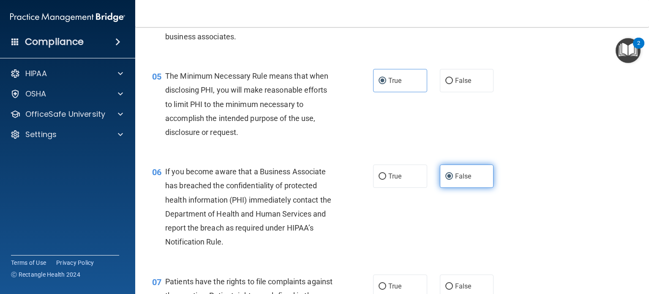
scroll to position [423, 0]
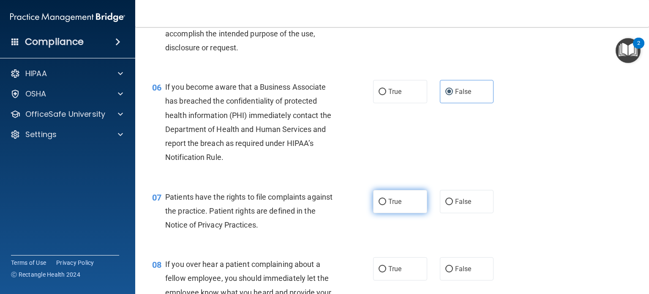
click at [389, 205] on span "True" at bounding box center [395, 201] width 13 height 8
click at [386, 205] on input "True" at bounding box center [383, 202] width 8 height 6
radio input "true"
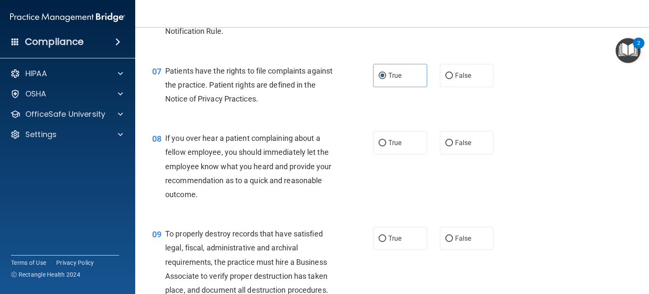
scroll to position [550, 0]
click at [455, 170] on div "08 If you over hear a patient complaining about a fellow employee, you should i…" at bounding box center [392, 168] width 493 height 96
click at [448, 145] on input "False" at bounding box center [450, 142] width 8 height 6
radio input "true"
click at [446, 241] on input "False" at bounding box center [450, 238] width 8 height 6
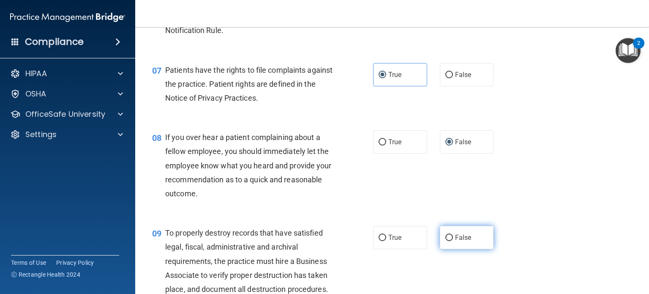
radio input "true"
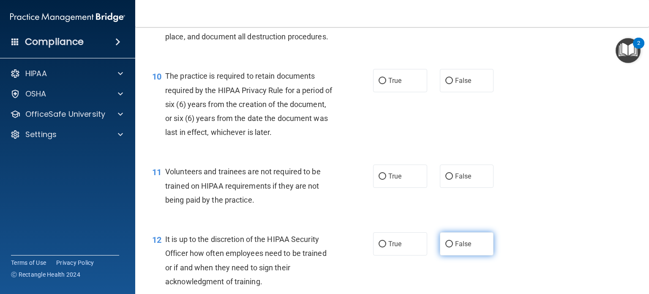
scroll to position [803, 0]
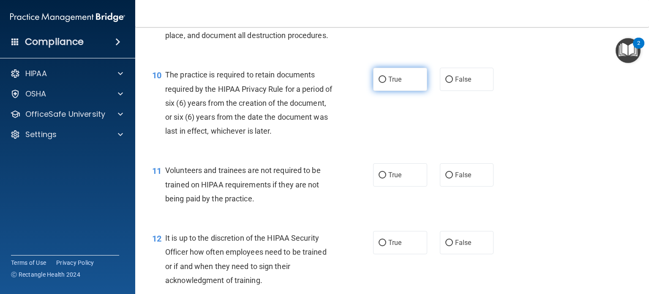
click at [385, 91] on label "True" at bounding box center [400, 79] width 54 height 23
click at [385, 83] on input "True" at bounding box center [383, 80] width 8 height 6
radio input "true"
click at [448, 178] on input "False" at bounding box center [450, 175] width 8 height 6
radio input "true"
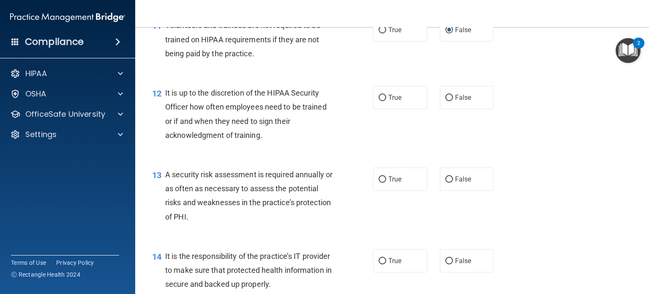
scroll to position [972, 0]
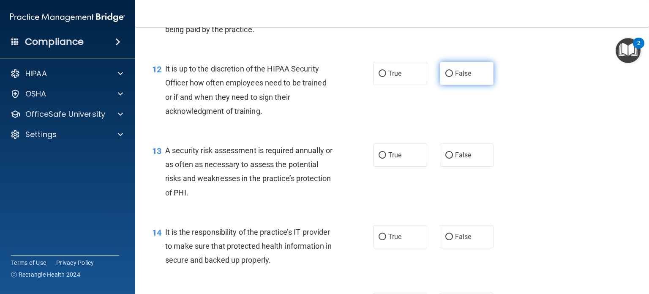
click at [446, 77] on input "False" at bounding box center [450, 74] width 8 height 6
radio input "true"
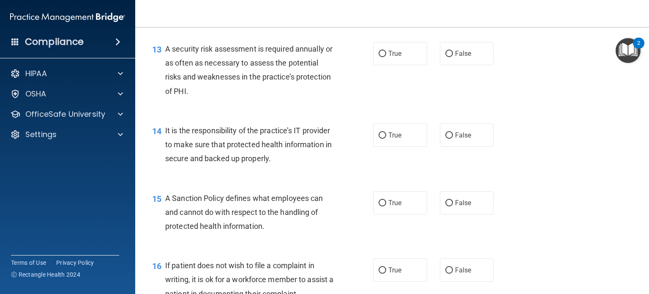
scroll to position [1099, 0]
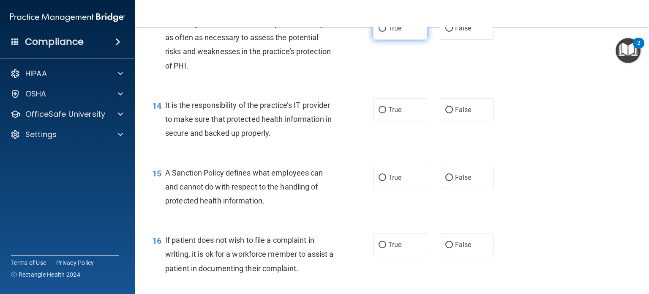
click at [380, 40] on label "True" at bounding box center [400, 27] width 54 height 23
click at [380, 32] on input "True" at bounding box center [383, 28] width 8 height 6
radio input "true"
click at [445, 121] on label "False" at bounding box center [467, 109] width 54 height 23
click at [446, 113] on input "False" at bounding box center [450, 110] width 8 height 6
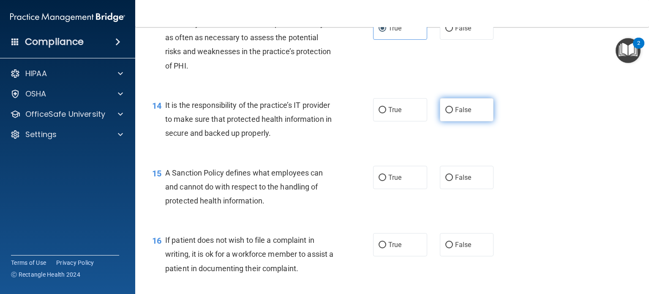
radio input "true"
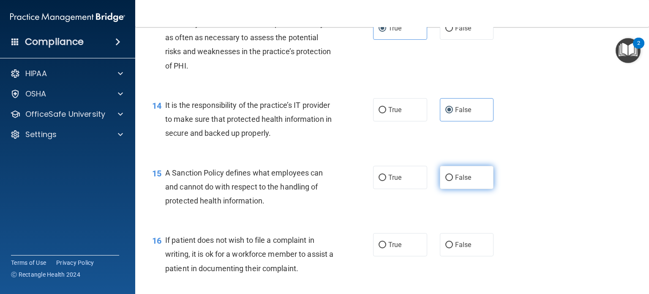
click at [446, 181] on input "False" at bounding box center [450, 178] width 8 height 6
radio input "true"
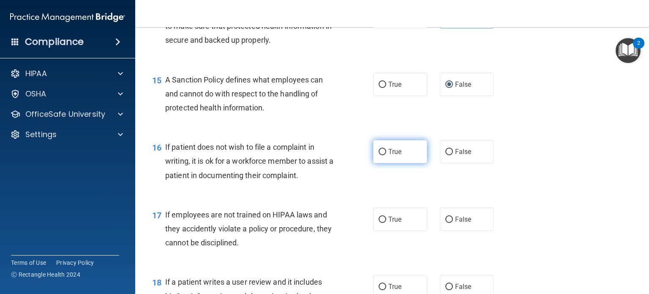
scroll to position [1226, 0]
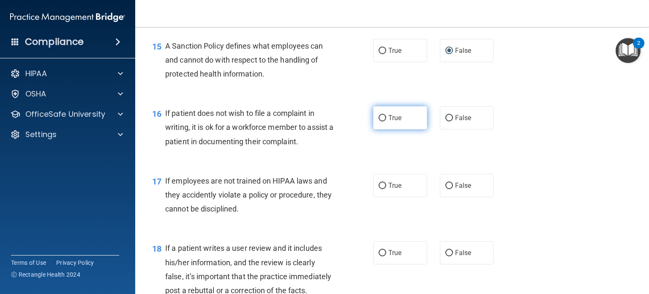
click at [397, 129] on label "True" at bounding box center [400, 117] width 54 height 23
click at [386, 121] on input "True" at bounding box center [383, 118] width 8 height 6
radio input "true"
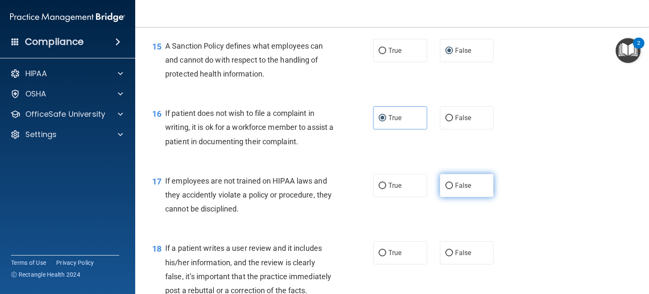
click at [446, 189] on input "False" at bounding box center [450, 186] width 8 height 6
radio input "true"
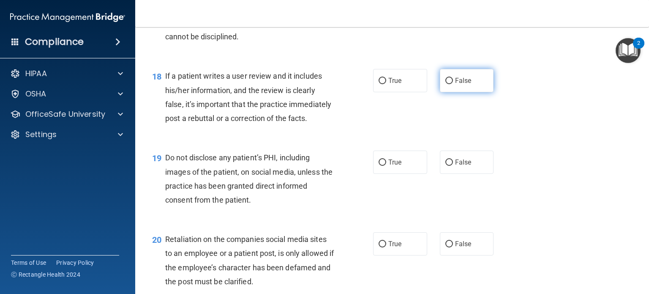
scroll to position [1437, 0]
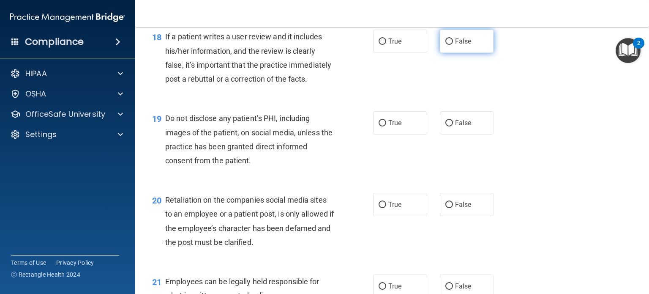
click at [446, 53] on label "False" at bounding box center [467, 41] width 54 height 23
click at [446, 45] on input "False" at bounding box center [450, 41] width 8 height 6
radio input "true"
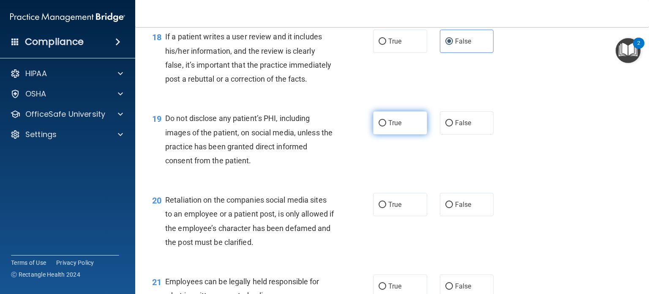
click at [379, 126] on input "True" at bounding box center [383, 123] width 8 height 6
radio input "true"
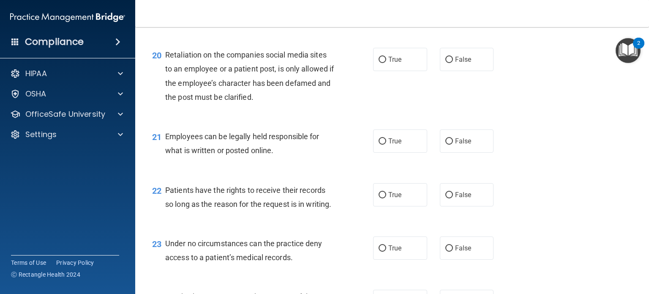
scroll to position [1606, 0]
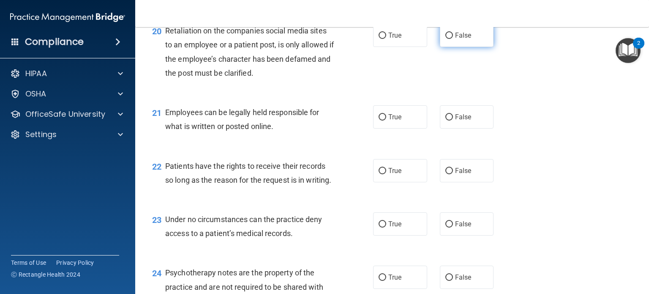
click at [446, 39] on input "False" at bounding box center [450, 36] width 8 height 6
radio input "true"
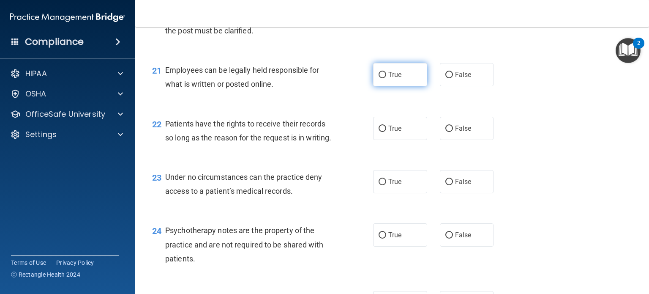
click at [391, 79] on span "True" at bounding box center [395, 75] width 13 height 8
click at [386, 78] on input "True" at bounding box center [383, 75] width 8 height 6
radio input "true"
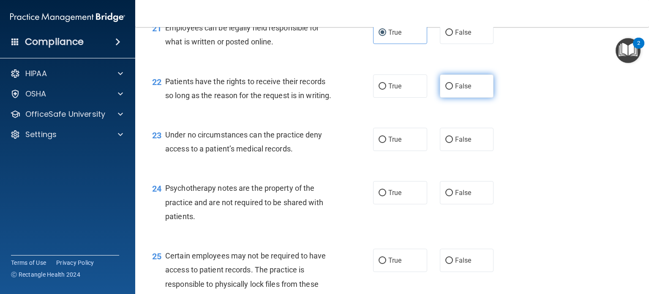
click at [448, 90] on input "False" at bounding box center [450, 86] width 8 height 6
radio input "true"
click at [450, 151] on label "False" at bounding box center [467, 139] width 54 height 23
click at [450, 143] on input "False" at bounding box center [450, 140] width 8 height 6
radio input "true"
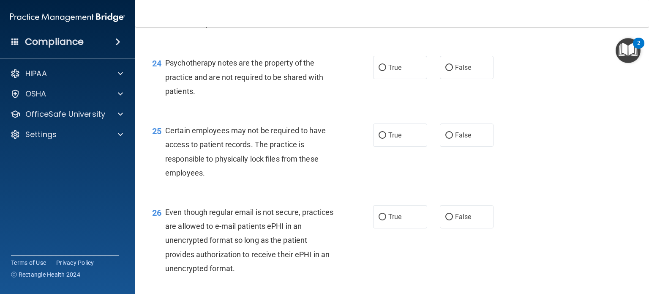
scroll to position [1818, 0]
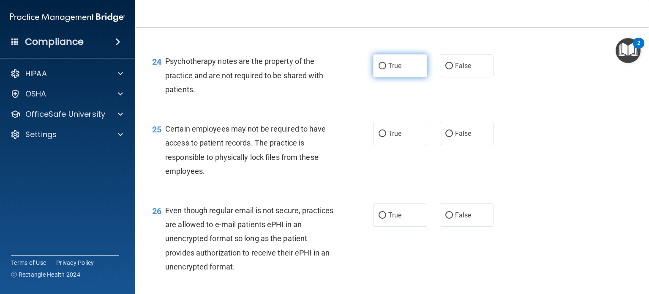
click at [379, 69] on input "True" at bounding box center [383, 66] width 8 height 6
radio input "true"
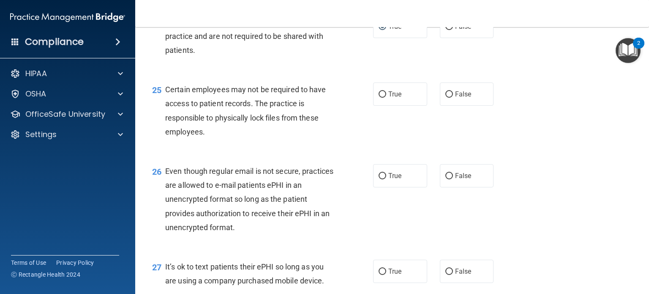
scroll to position [1945, 0]
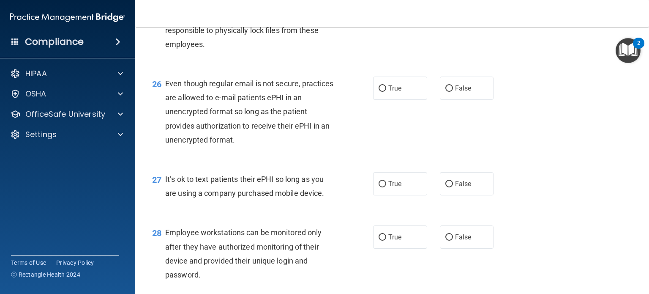
click at [377, 18] on label "True" at bounding box center [400, 6] width 54 height 23
click at [379, 10] on input "True" at bounding box center [383, 7] width 8 height 6
radio input "true"
click at [379, 92] on input "True" at bounding box center [383, 88] width 8 height 6
radio input "true"
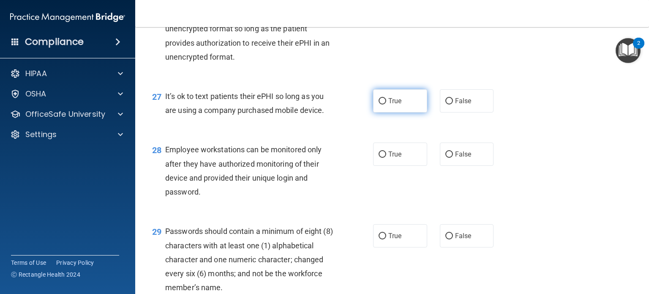
scroll to position [2029, 0]
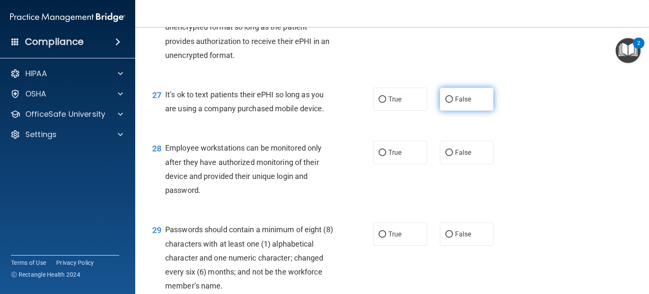
click at [445, 111] on label "False" at bounding box center [467, 99] width 54 height 23
click at [446, 103] on input "False" at bounding box center [450, 99] width 8 height 6
radio input "true"
click at [447, 156] on input "False" at bounding box center [450, 153] width 8 height 6
radio input "true"
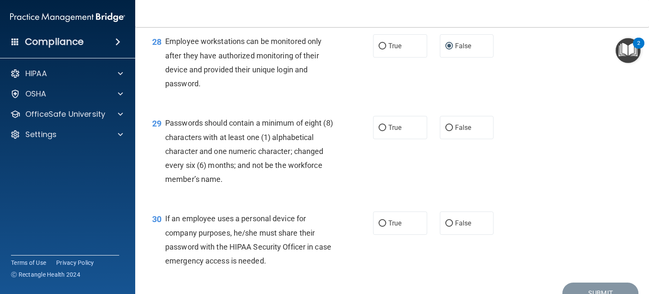
scroll to position [2156, 0]
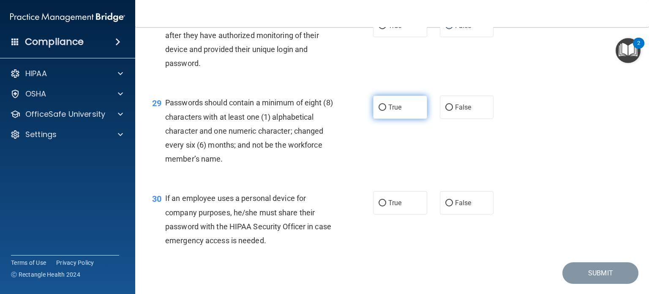
click at [377, 119] on label "True" at bounding box center [400, 107] width 54 height 23
click at [379, 111] on input "True" at bounding box center [383, 107] width 8 height 6
radio input "true"
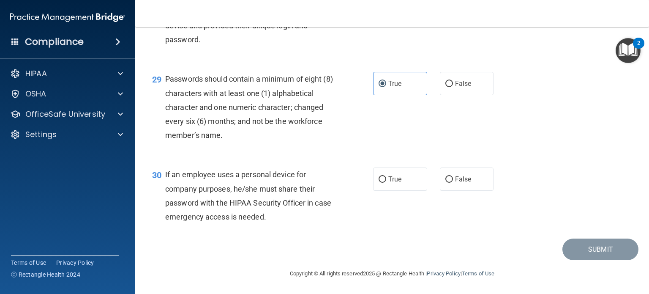
scroll to position [2222, 0]
click at [446, 182] on input "False" at bounding box center [450, 179] width 8 height 6
radio input "true"
click at [592, 251] on button "Submit" at bounding box center [601, 249] width 76 height 22
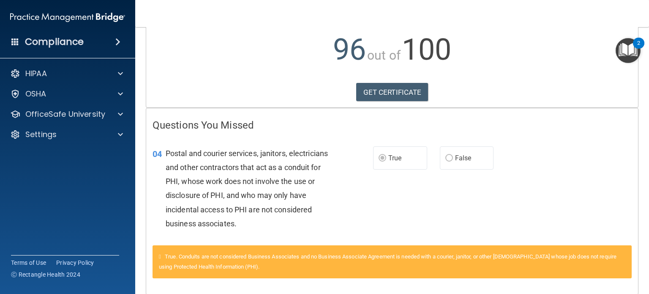
scroll to position [125, 0]
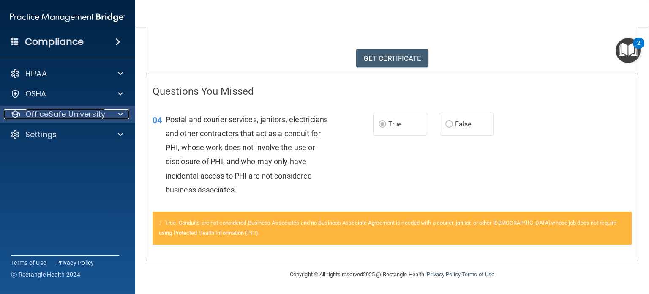
click at [113, 115] on div at bounding box center [119, 114] width 21 height 10
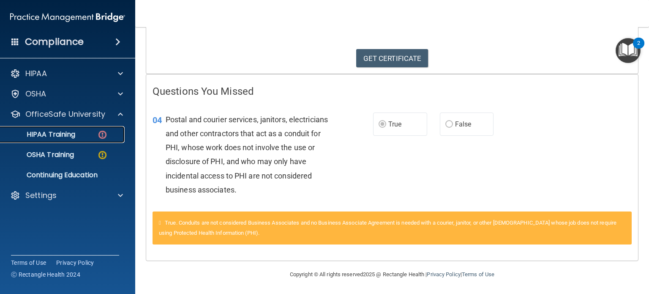
click at [97, 134] on img at bounding box center [102, 134] width 11 height 11
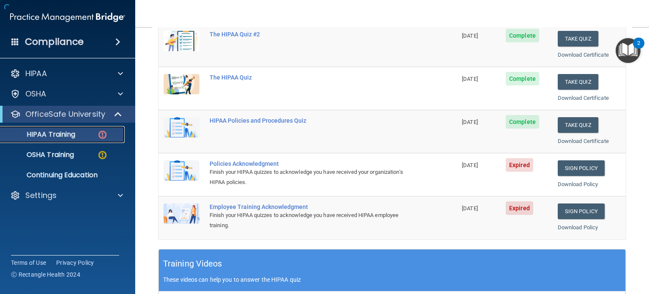
scroll to position [341, 0]
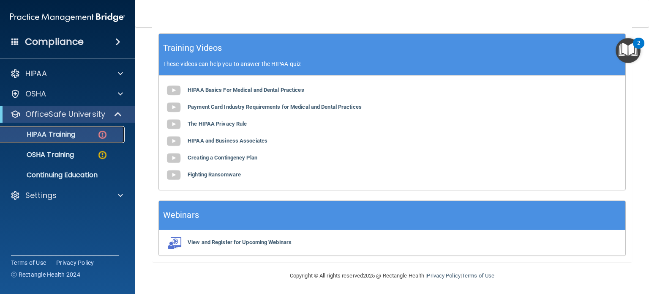
click at [59, 135] on p "HIPAA Training" at bounding box center [40, 134] width 70 height 8
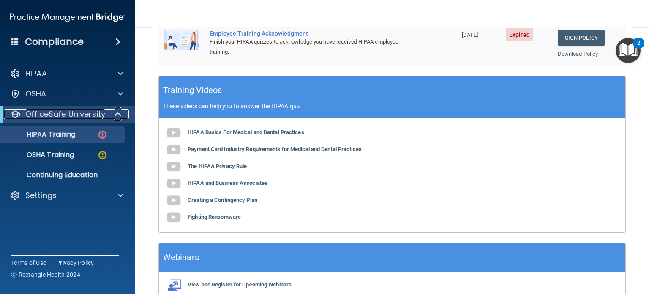
click at [107, 115] on div "OfficeSafe University" at bounding box center [56, 114] width 104 height 10
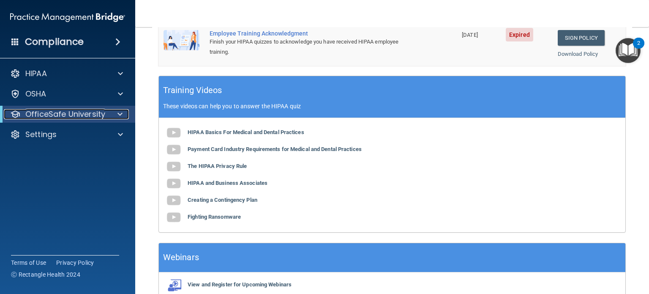
click at [111, 113] on div at bounding box center [118, 114] width 21 height 10
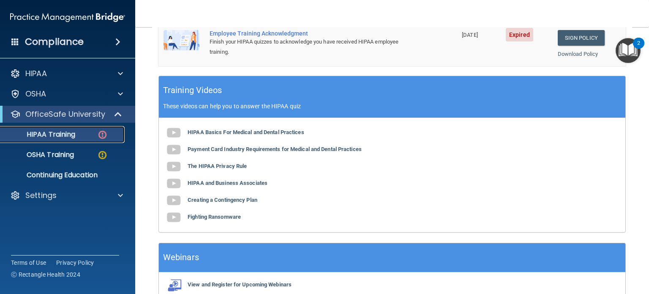
click at [106, 136] on img at bounding box center [102, 134] width 11 height 11
click at [67, 133] on p "HIPAA Training" at bounding box center [40, 134] width 70 height 8
click at [588, 33] on link "Sign Policy" at bounding box center [581, 38] width 47 height 16
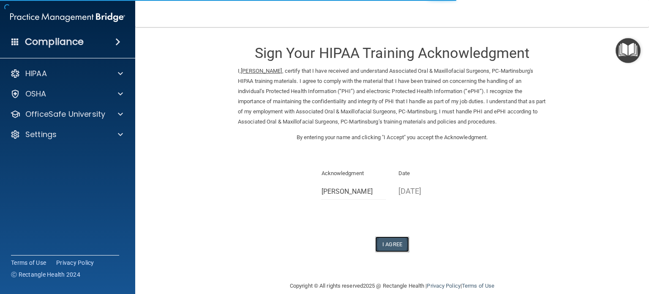
click at [385, 241] on button "I Agree" at bounding box center [392, 244] width 34 height 16
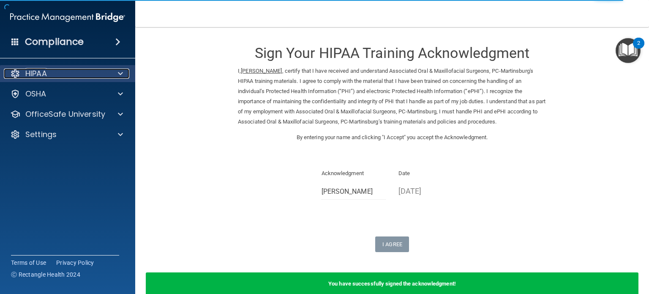
click at [83, 78] on div "HIPAA" at bounding box center [56, 73] width 105 height 10
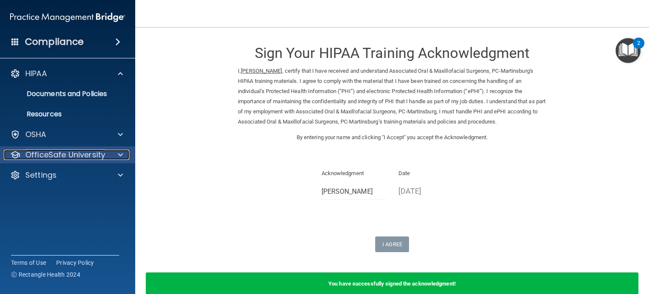
click at [68, 157] on p "OfficeSafe University" at bounding box center [65, 155] width 80 height 10
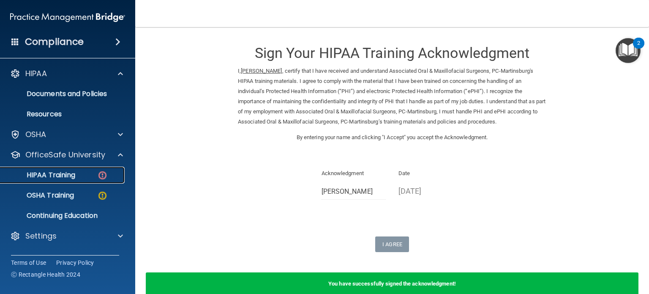
click at [64, 174] on p "HIPAA Training" at bounding box center [40, 175] width 70 height 8
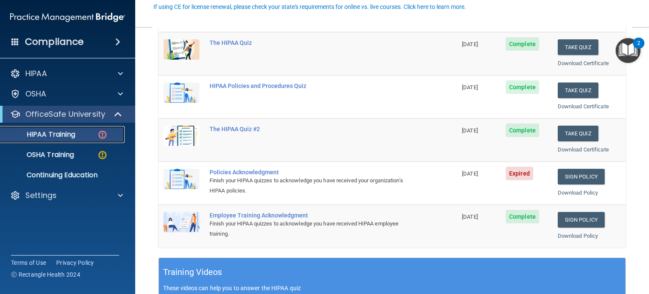
scroll to position [127, 0]
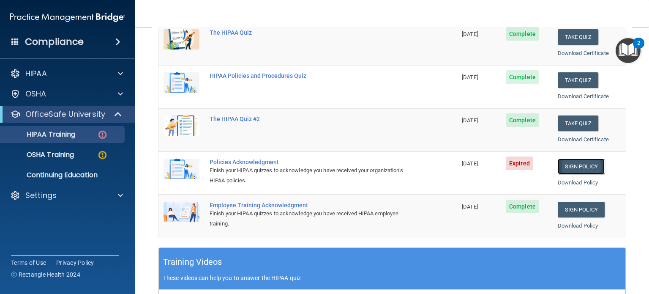
click at [580, 160] on link "Sign Policy" at bounding box center [581, 167] width 47 height 16
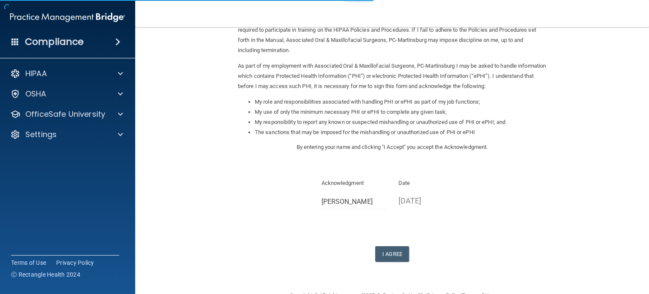
scroll to position [103, 0]
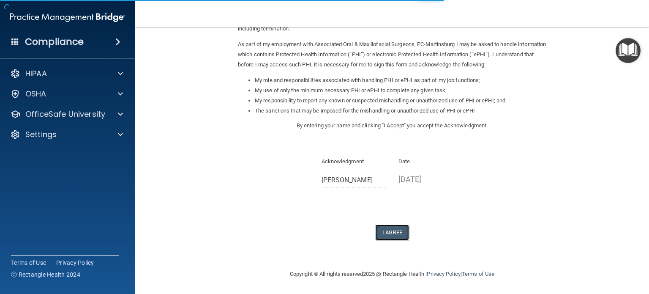
click at [392, 232] on button "I Agree" at bounding box center [392, 232] width 34 height 16
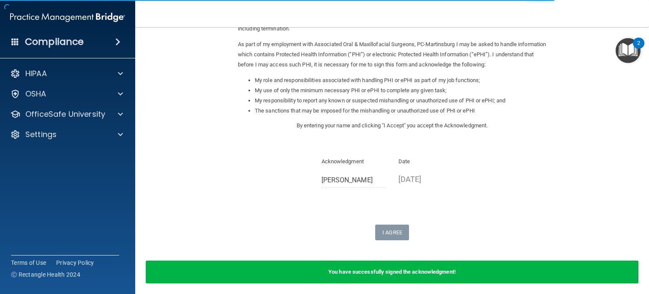
scroll to position [136, 0]
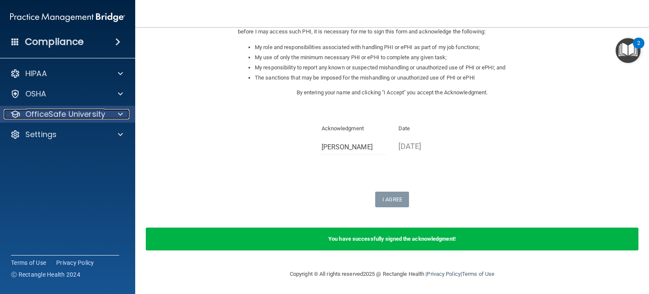
click at [96, 115] on p "OfficeSafe University" at bounding box center [65, 114] width 80 height 10
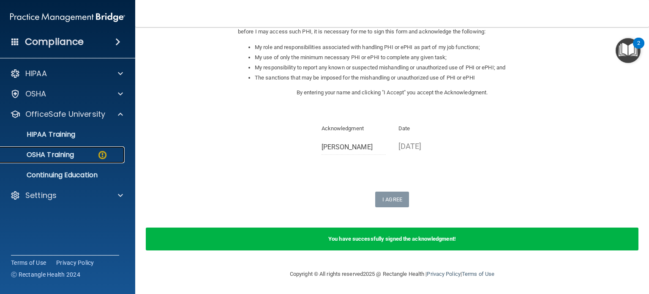
click at [90, 155] on div "OSHA Training" at bounding box center [62, 154] width 115 height 8
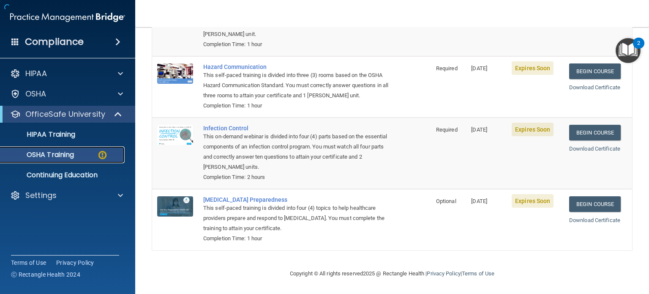
scroll to position [145, 0]
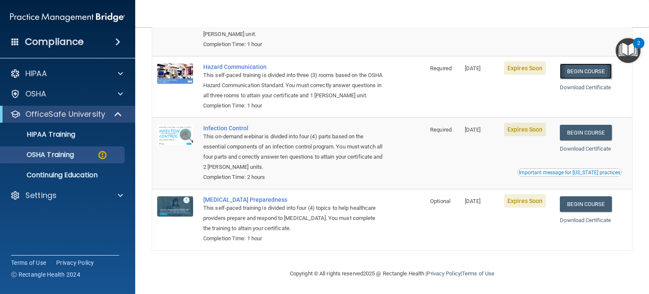
click at [589, 63] on link "Begin Course" at bounding box center [586, 71] width 52 height 16
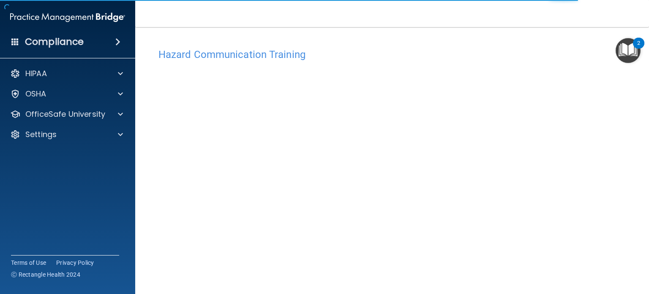
scroll to position [24, 0]
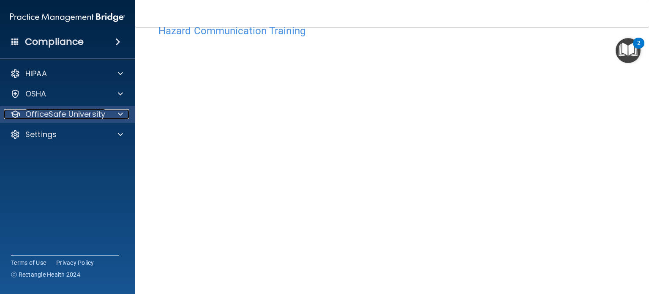
click at [40, 117] on p "OfficeSafe University" at bounding box center [65, 114] width 80 height 10
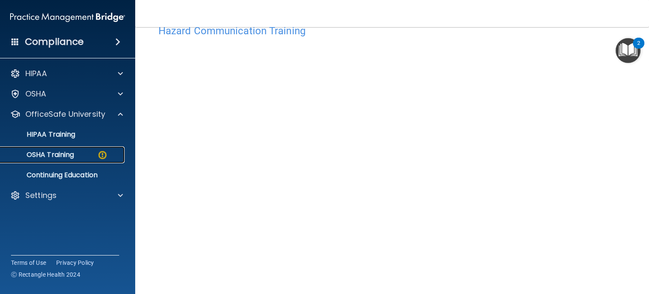
click at [47, 155] on p "OSHA Training" at bounding box center [39, 154] width 68 height 8
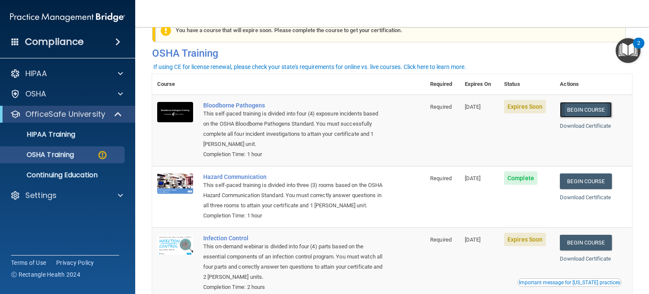
click at [579, 109] on link "Begin Course" at bounding box center [586, 110] width 52 height 16
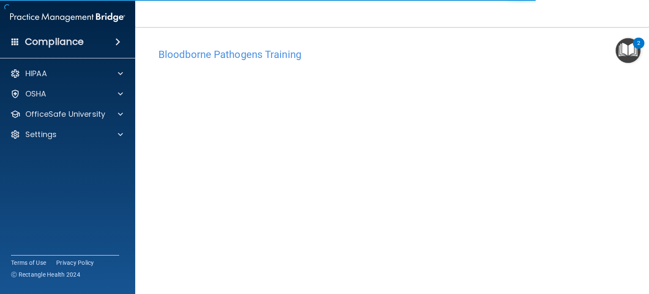
scroll to position [12, 0]
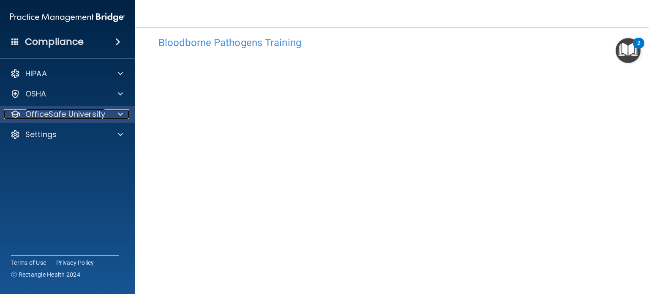
click at [85, 119] on p "OfficeSafe University" at bounding box center [65, 114] width 80 height 10
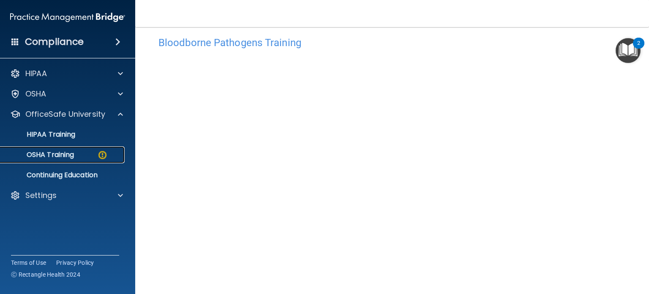
click at [78, 153] on div "OSHA Training" at bounding box center [62, 154] width 115 height 8
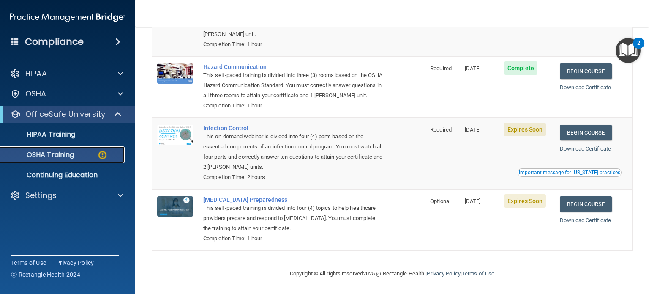
scroll to position [139, 0]
click at [590, 137] on link "Begin Course" at bounding box center [586, 133] width 52 height 16
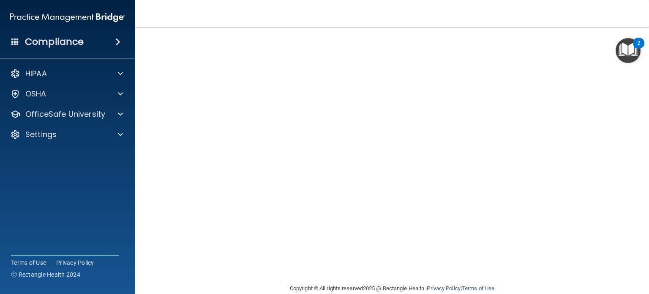
scroll to position [68, 0]
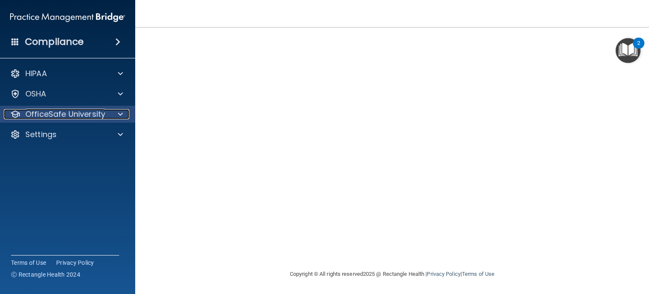
click at [76, 116] on p "OfficeSafe University" at bounding box center [65, 114] width 80 height 10
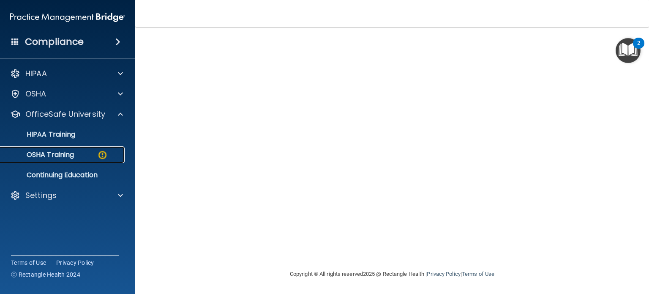
click at [66, 153] on p "OSHA Training" at bounding box center [39, 154] width 68 height 8
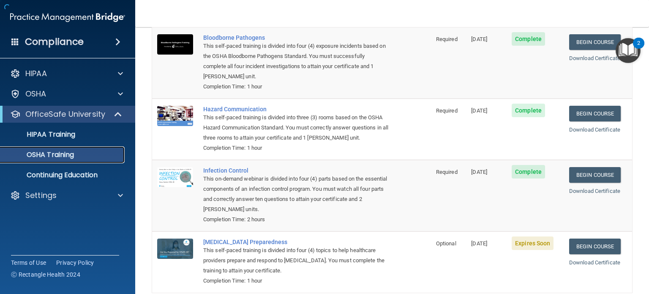
scroll to position [121, 0]
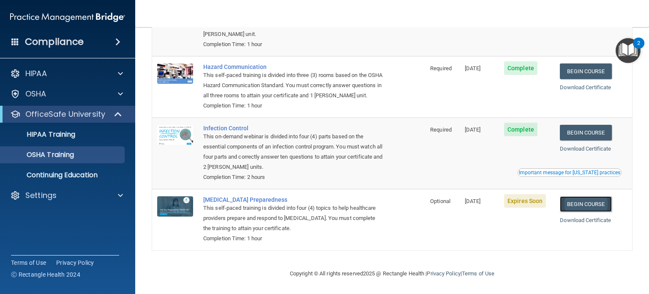
click at [592, 205] on link "Begin Course" at bounding box center [586, 204] width 52 height 16
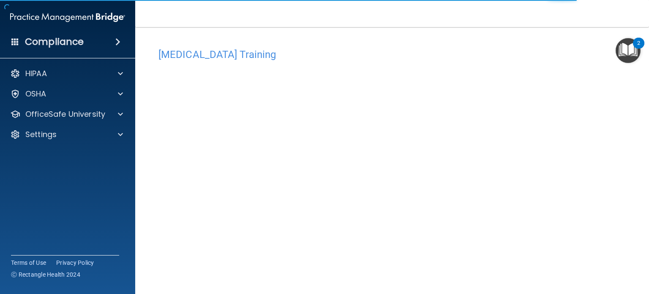
scroll to position [5, 0]
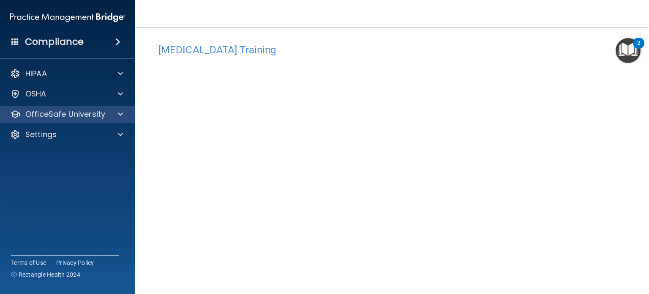
click at [88, 120] on div "OfficeSafe University" at bounding box center [68, 114] width 136 height 17
click at [81, 116] on p "OfficeSafe University" at bounding box center [65, 114] width 80 height 10
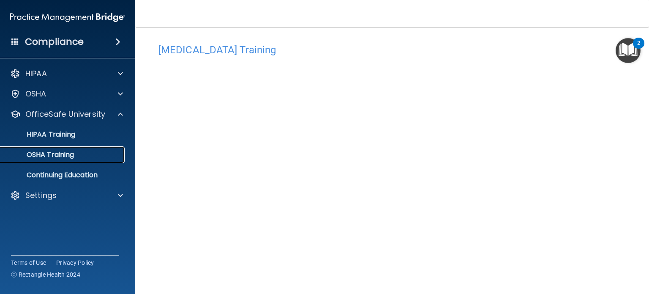
click at [67, 159] on p "OSHA Training" at bounding box center [39, 154] width 68 height 8
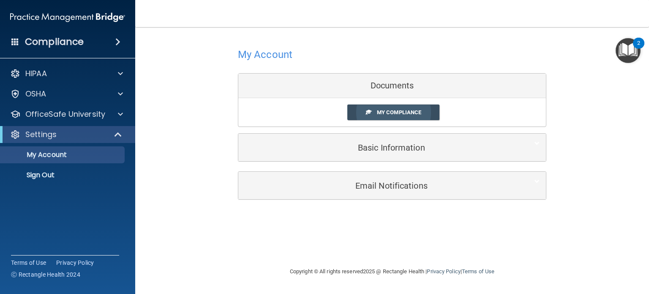
click at [389, 113] on span "My Compliance" at bounding box center [399, 112] width 44 height 6
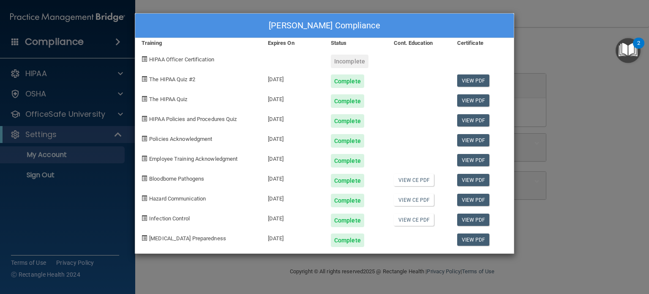
click at [60, 105] on div "Tammy Streletz's Compliance Training Expires On Status Cont. Education Certific…" at bounding box center [324, 147] width 649 height 294
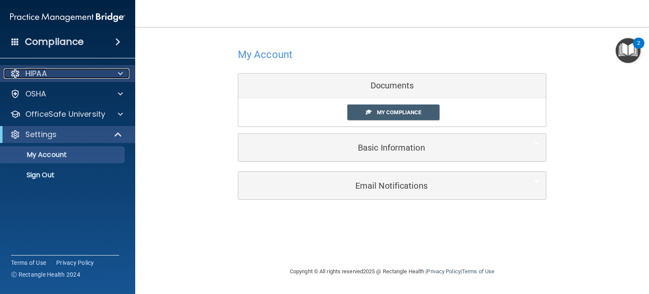
click at [76, 77] on div "HIPAA" at bounding box center [56, 73] width 105 height 10
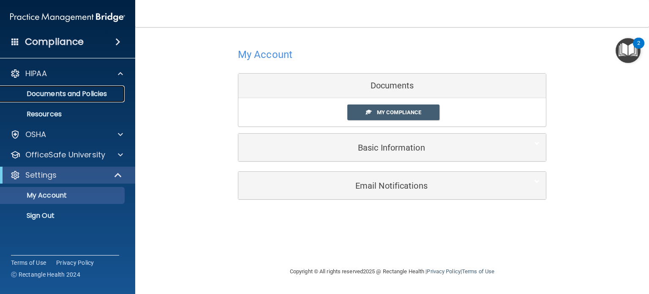
click at [57, 97] on p "Documents and Policies" at bounding box center [62, 94] width 115 height 8
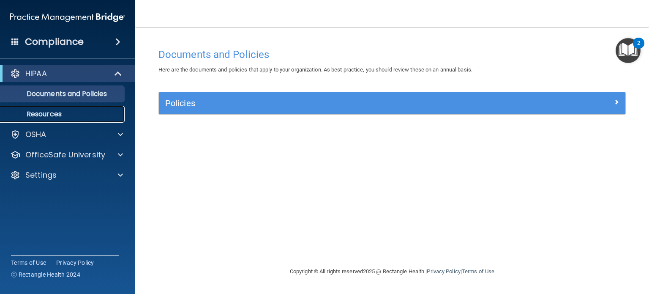
click at [50, 118] on p "Resources" at bounding box center [62, 114] width 115 height 8
